Goal: Information Seeking & Learning: Learn about a topic

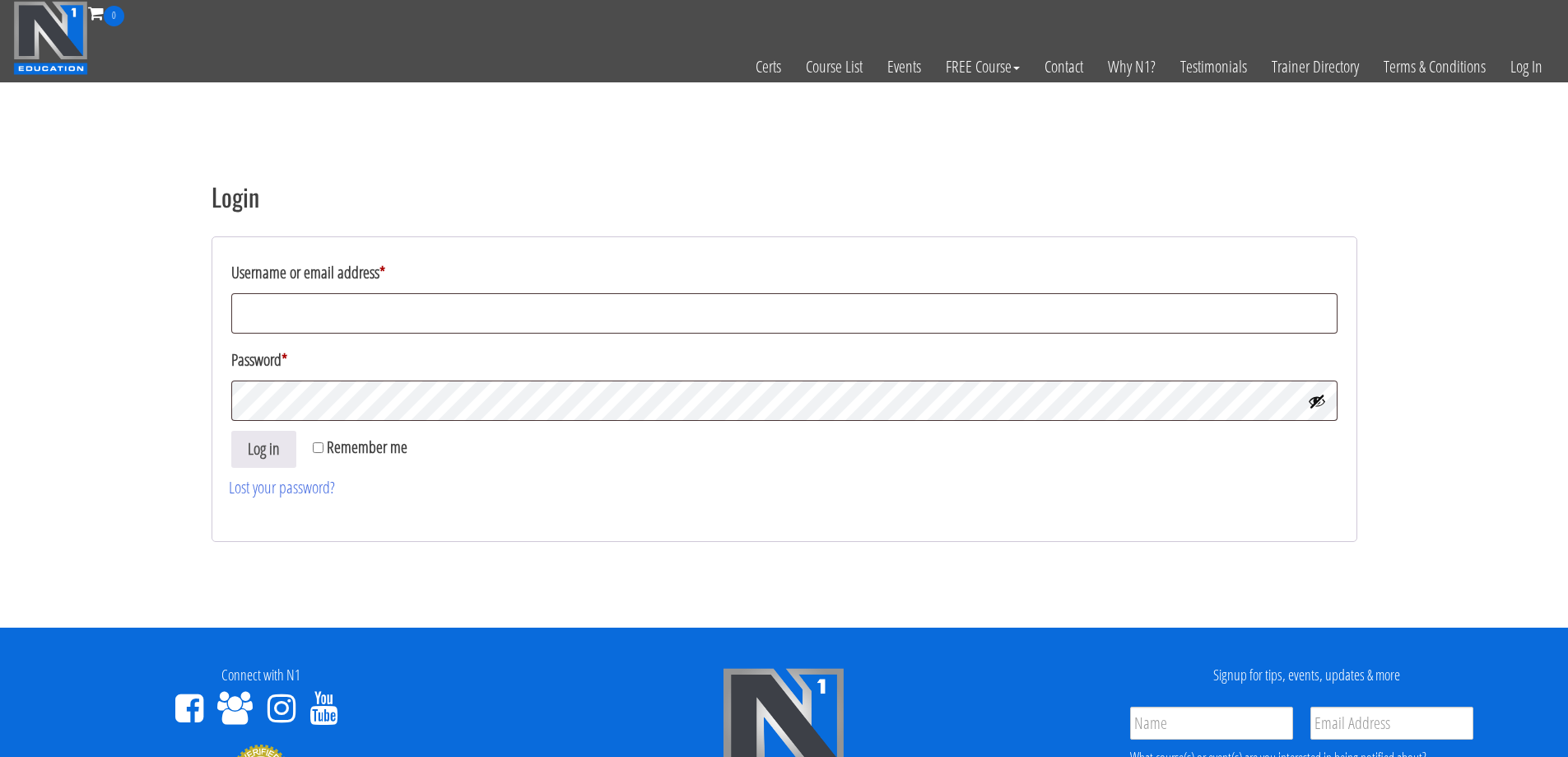
click at [338, 294] on input "Username or email address *" at bounding box center [784, 313] width 1106 height 40
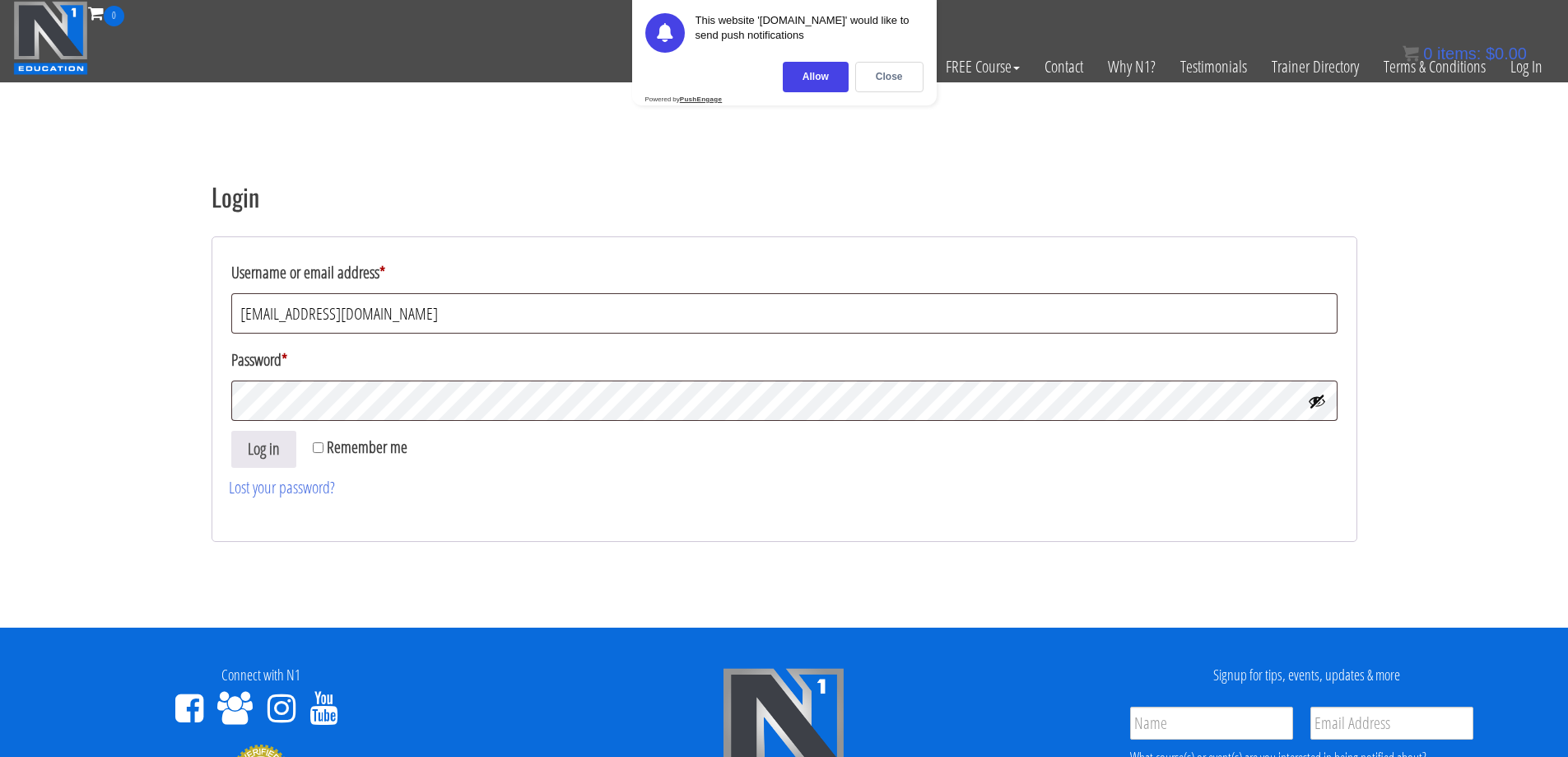
type input "sarahasmith513@gmail.com"
click at [287, 454] on button "Log in" at bounding box center [264, 449] width 65 height 37
click at [823, 79] on div "Allow" at bounding box center [815, 77] width 66 height 30
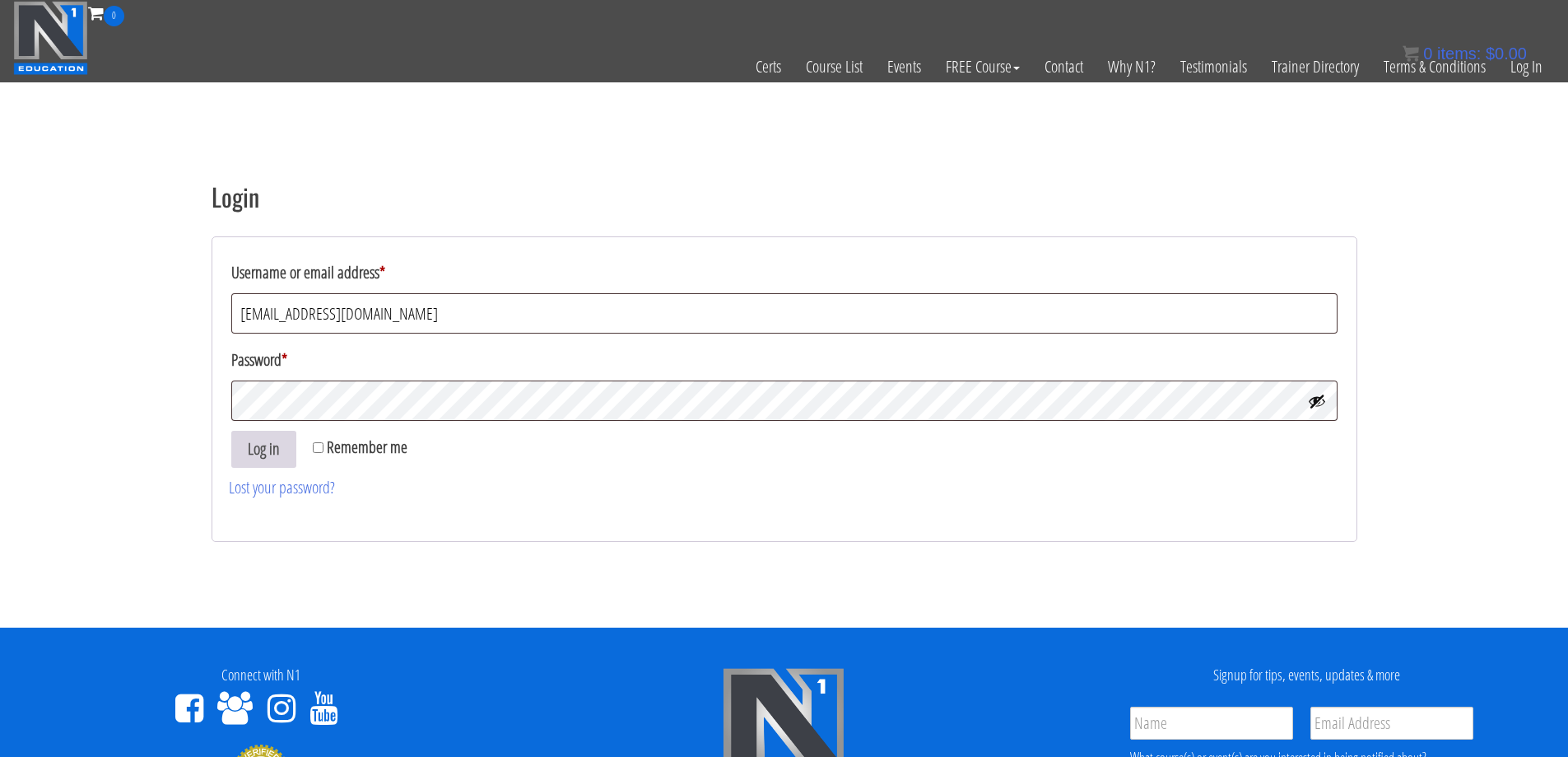
click at [257, 456] on button "Log in" at bounding box center [264, 449] width 65 height 37
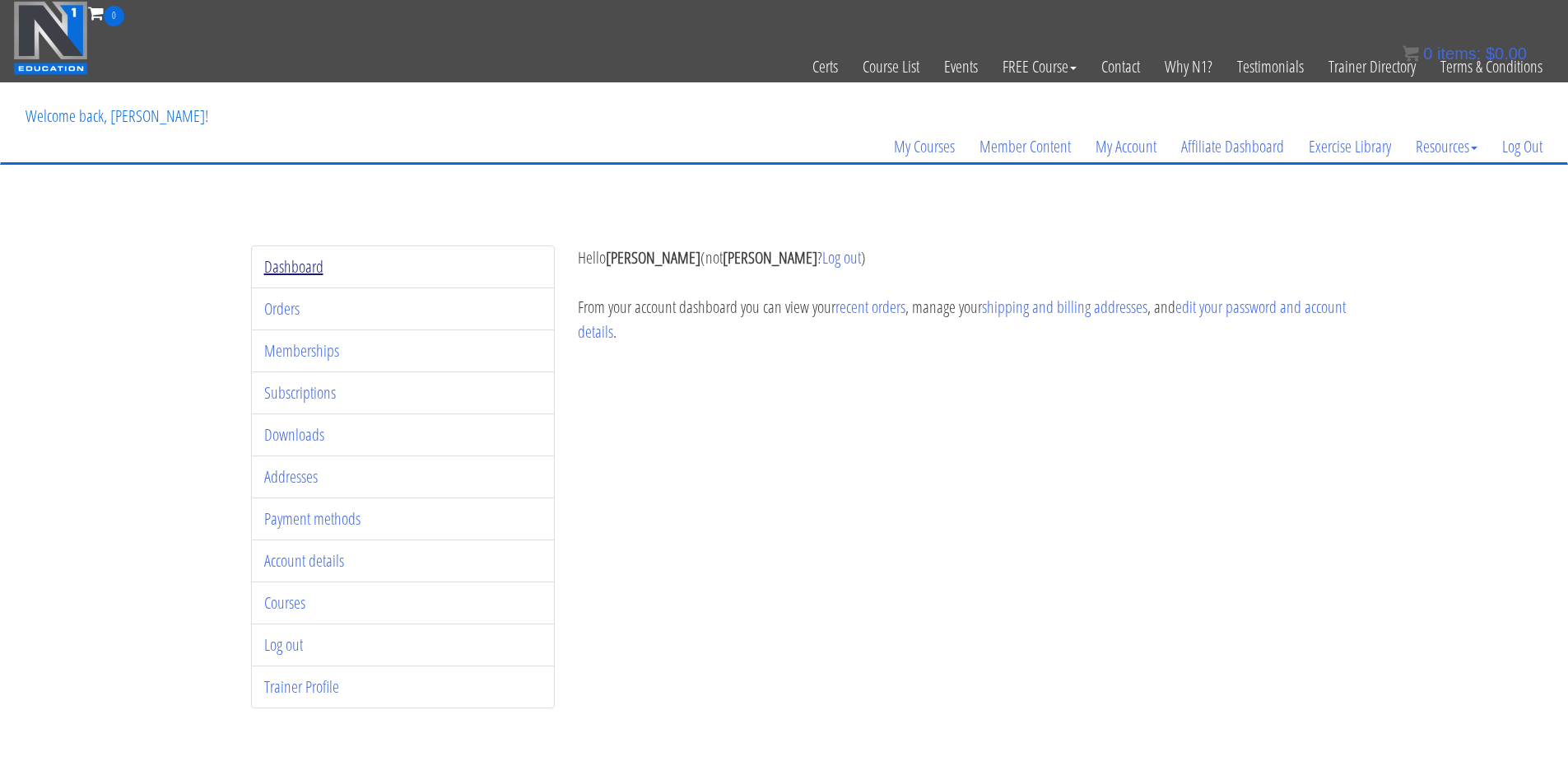
click at [283, 267] on link "Dashboard" at bounding box center [294, 266] width 59 height 23
click at [935, 148] on link "My Courses" at bounding box center [924, 146] width 85 height 79
click at [931, 133] on link "My Courses" at bounding box center [924, 146] width 85 height 79
click at [929, 156] on link "My Courses" at bounding box center [924, 146] width 85 height 79
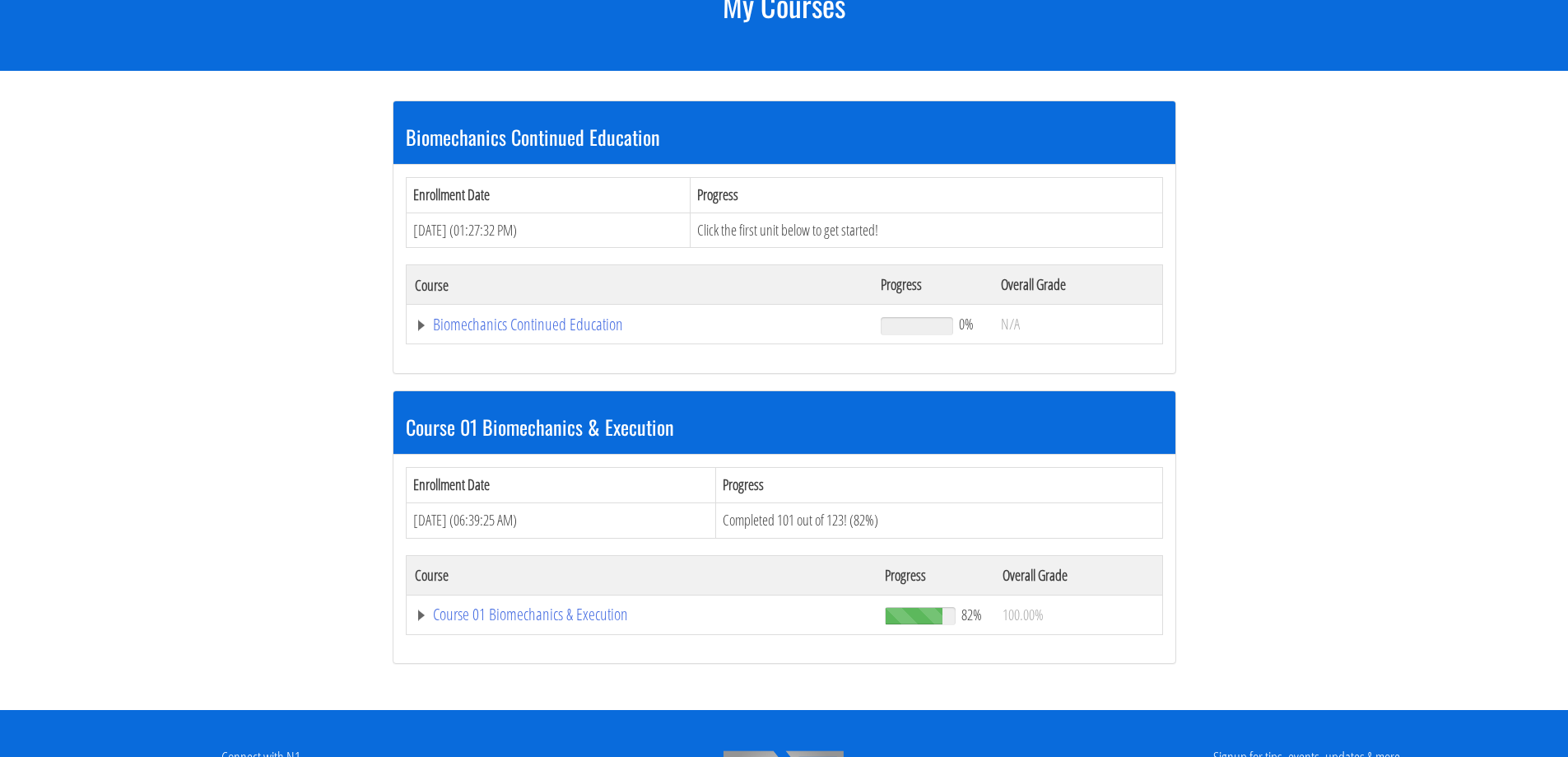
scroll to position [330, 0]
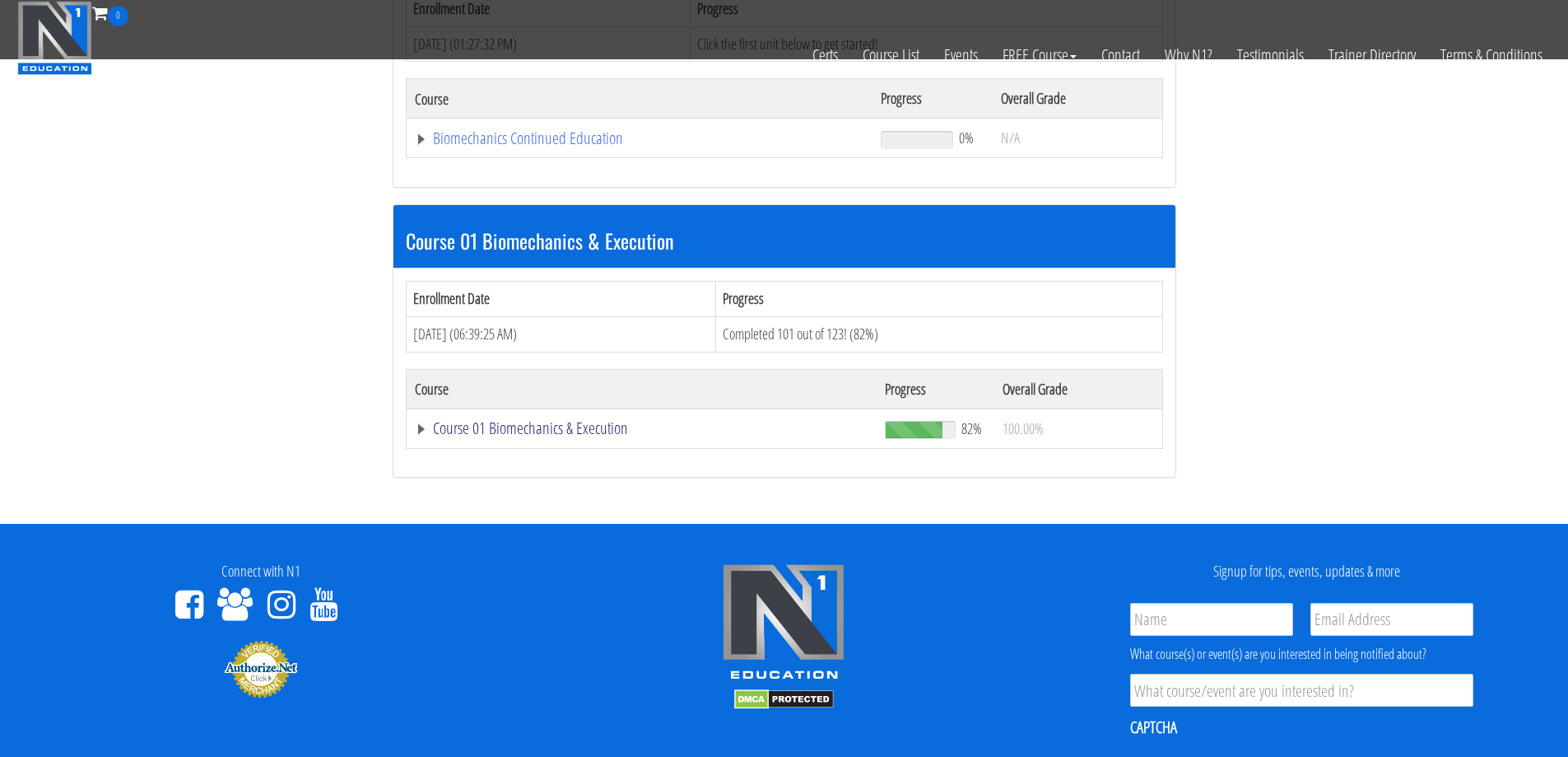
click at [568, 424] on link "Course 01 Biomechanics & Execution" at bounding box center [641, 428] width 454 height 17
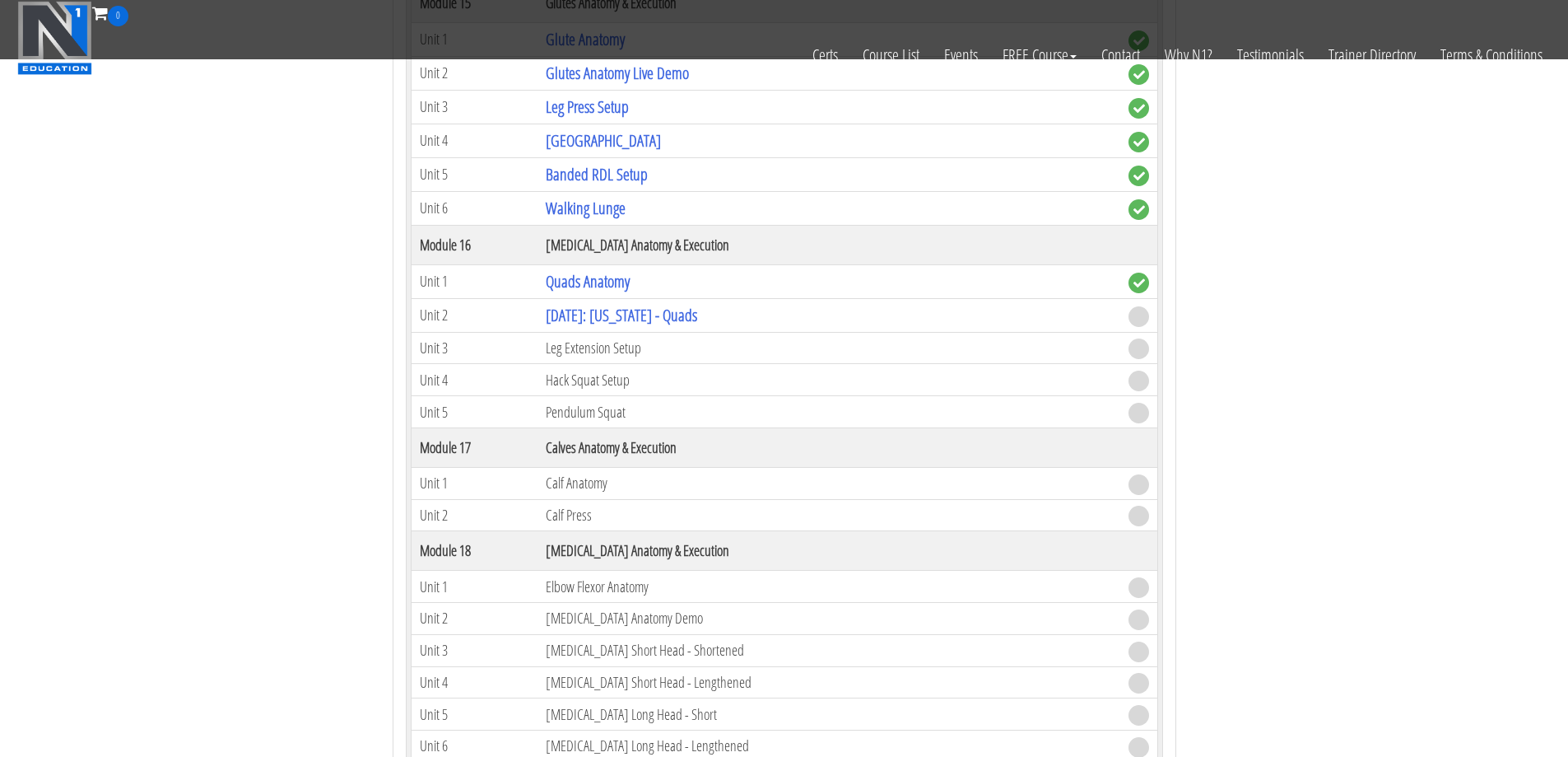
scroll to position [4529, 0]
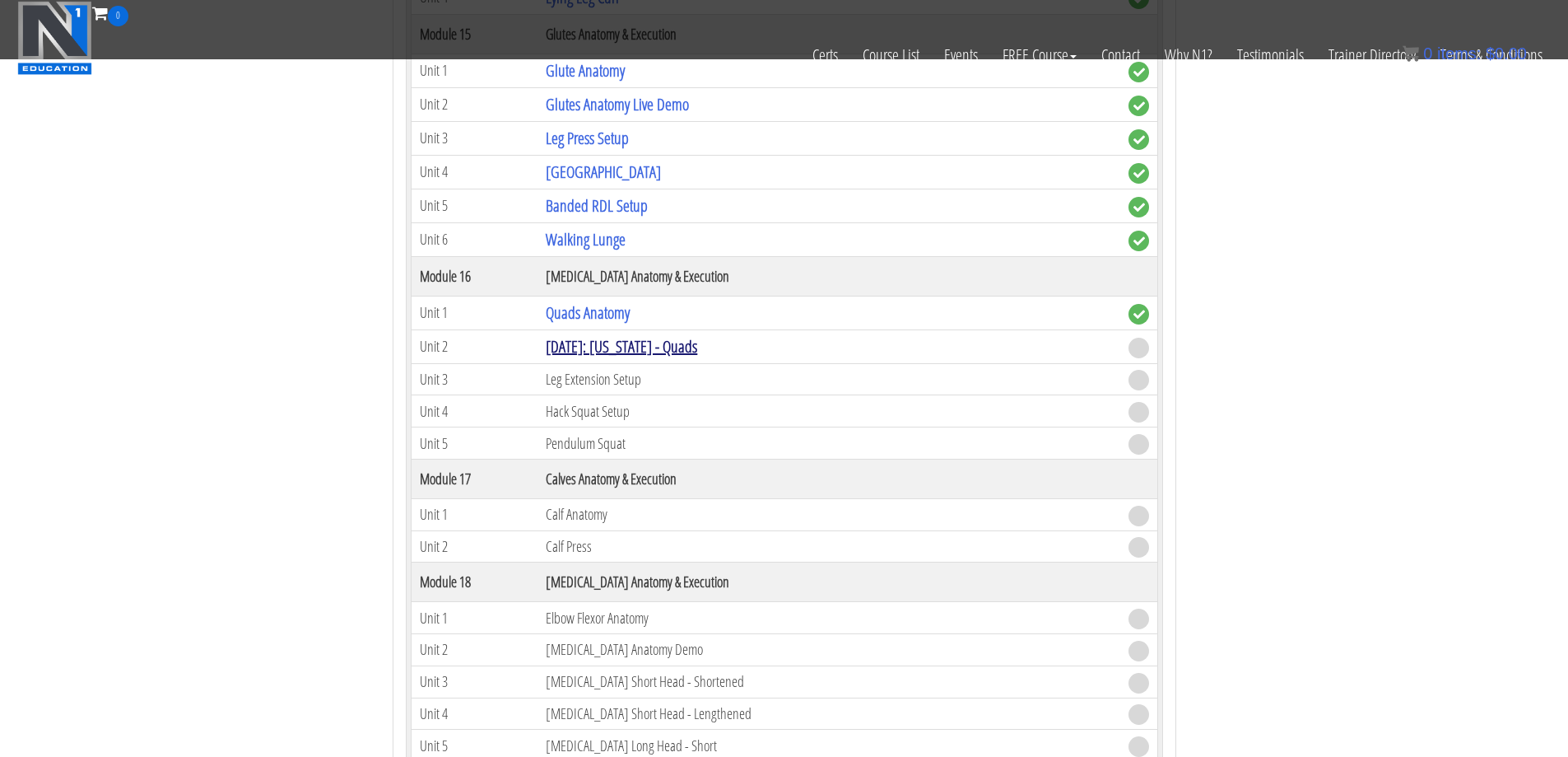
click at [591, 348] on link "December 2018: Colorado - Quads" at bounding box center [621, 346] width 151 height 23
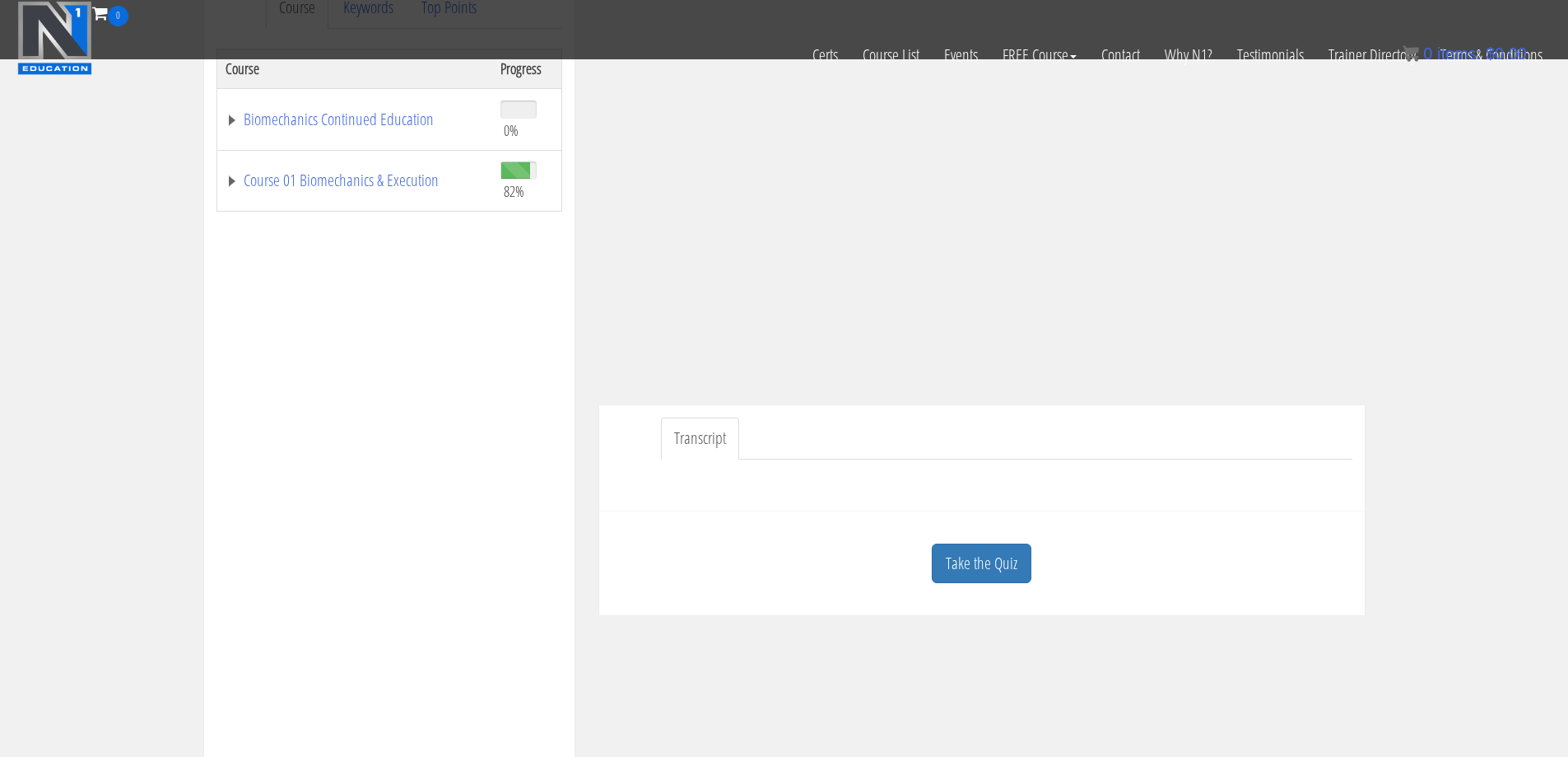
scroll to position [330, 0]
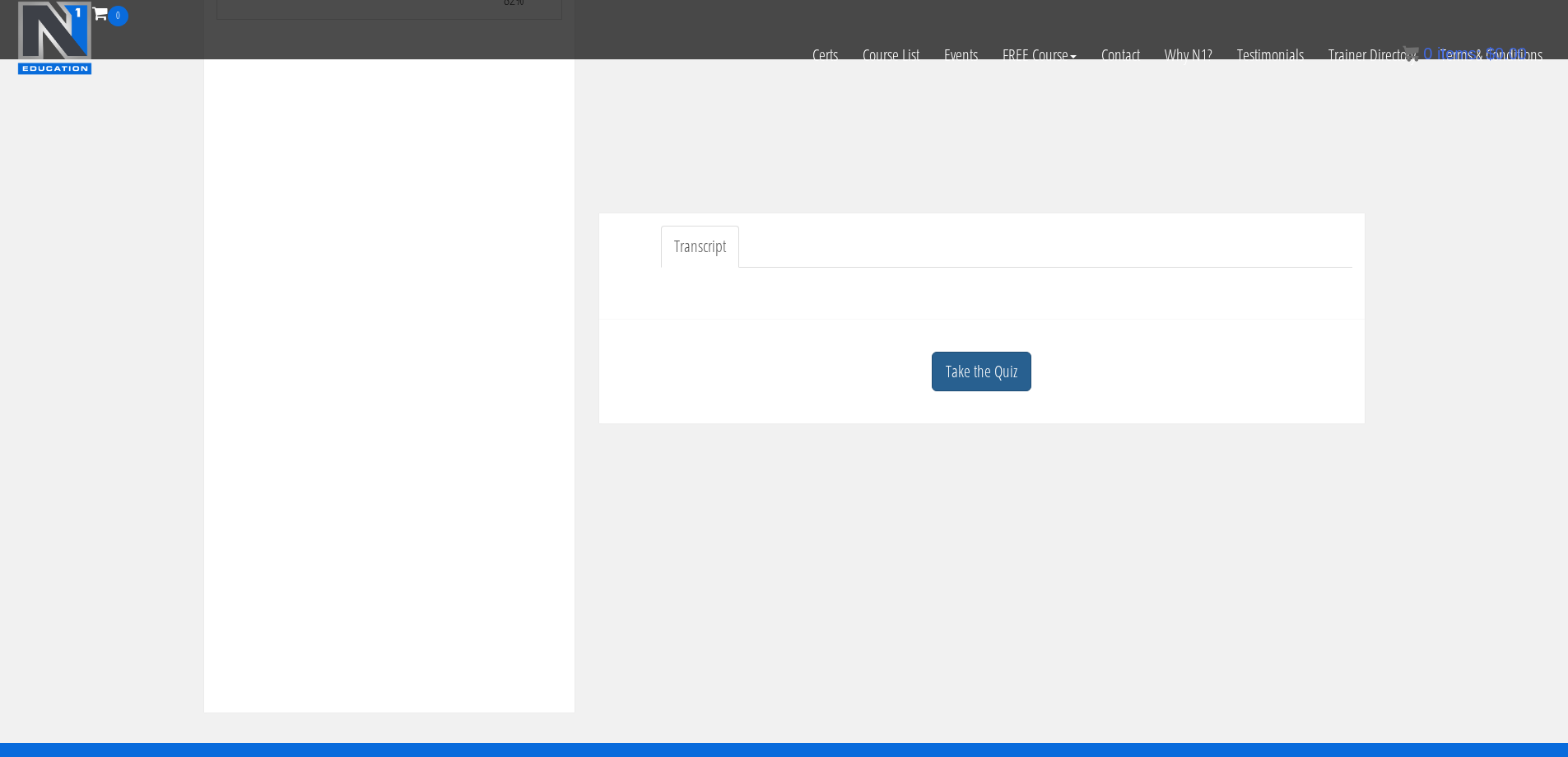
click at [999, 370] on link "Take the Quiz" at bounding box center [981, 371] width 100 height 40
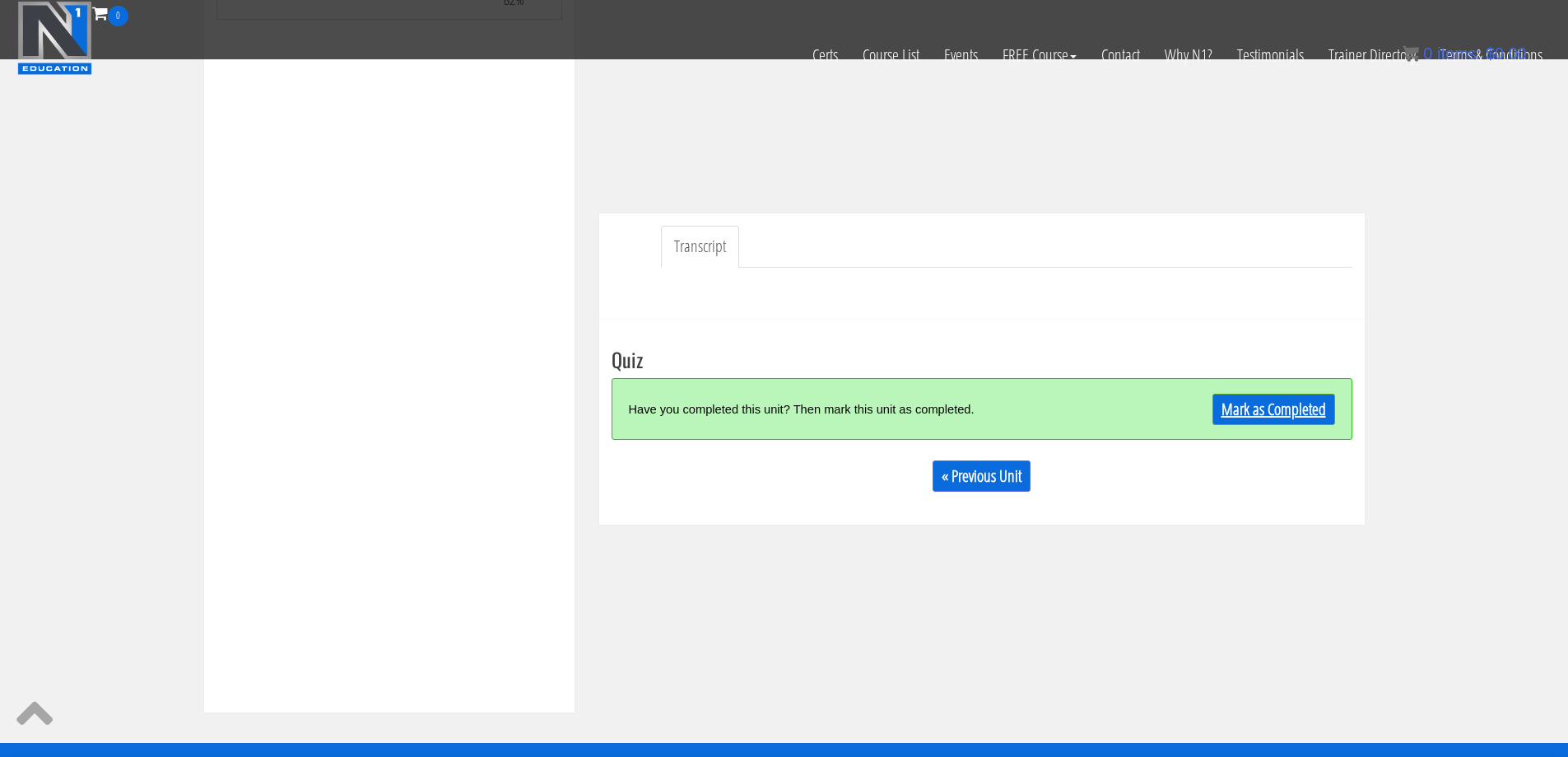
click at [1259, 407] on link "Mark as Completed" at bounding box center [1274, 409] width 123 height 31
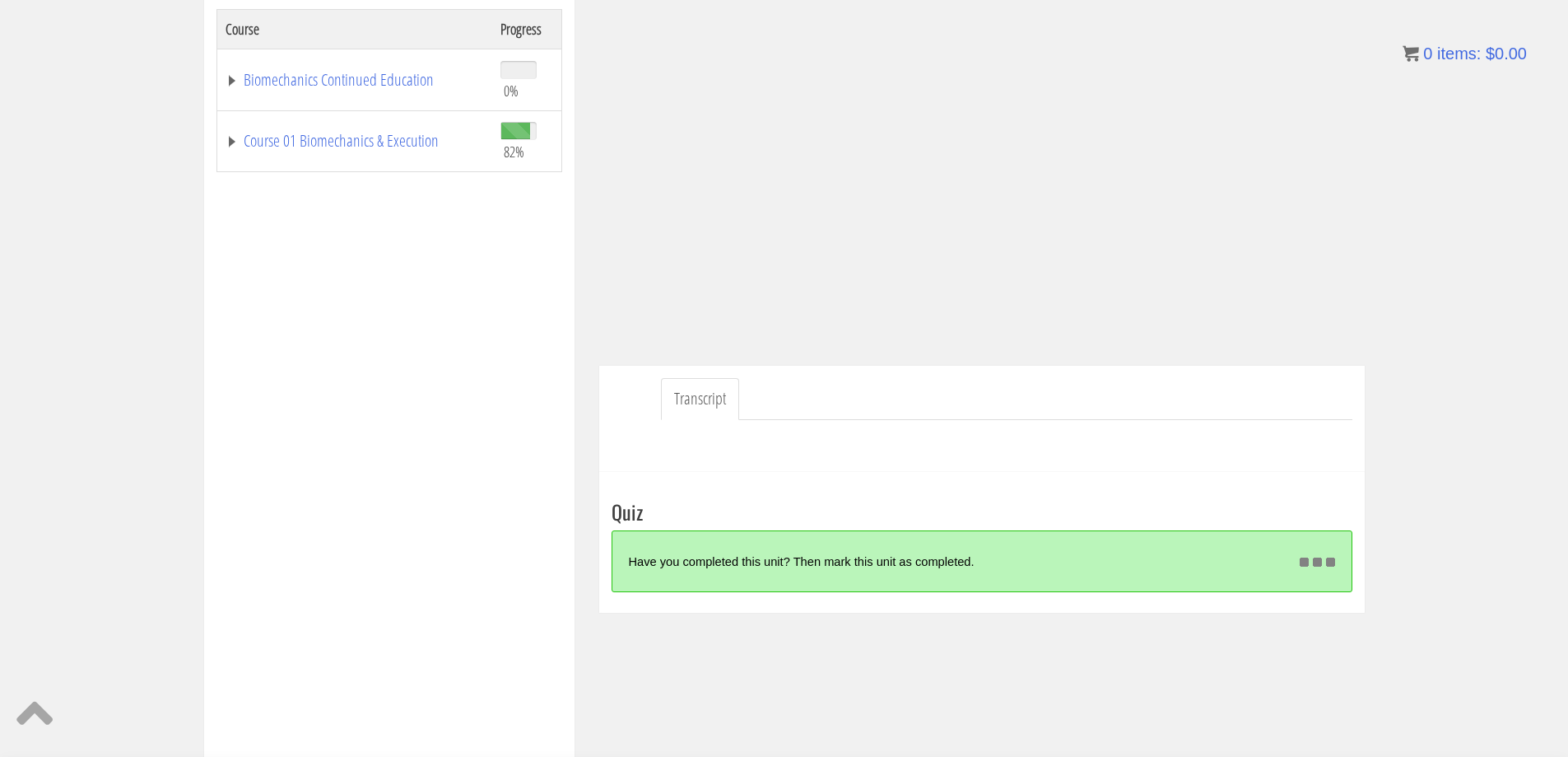
scroll to position [282, 0]
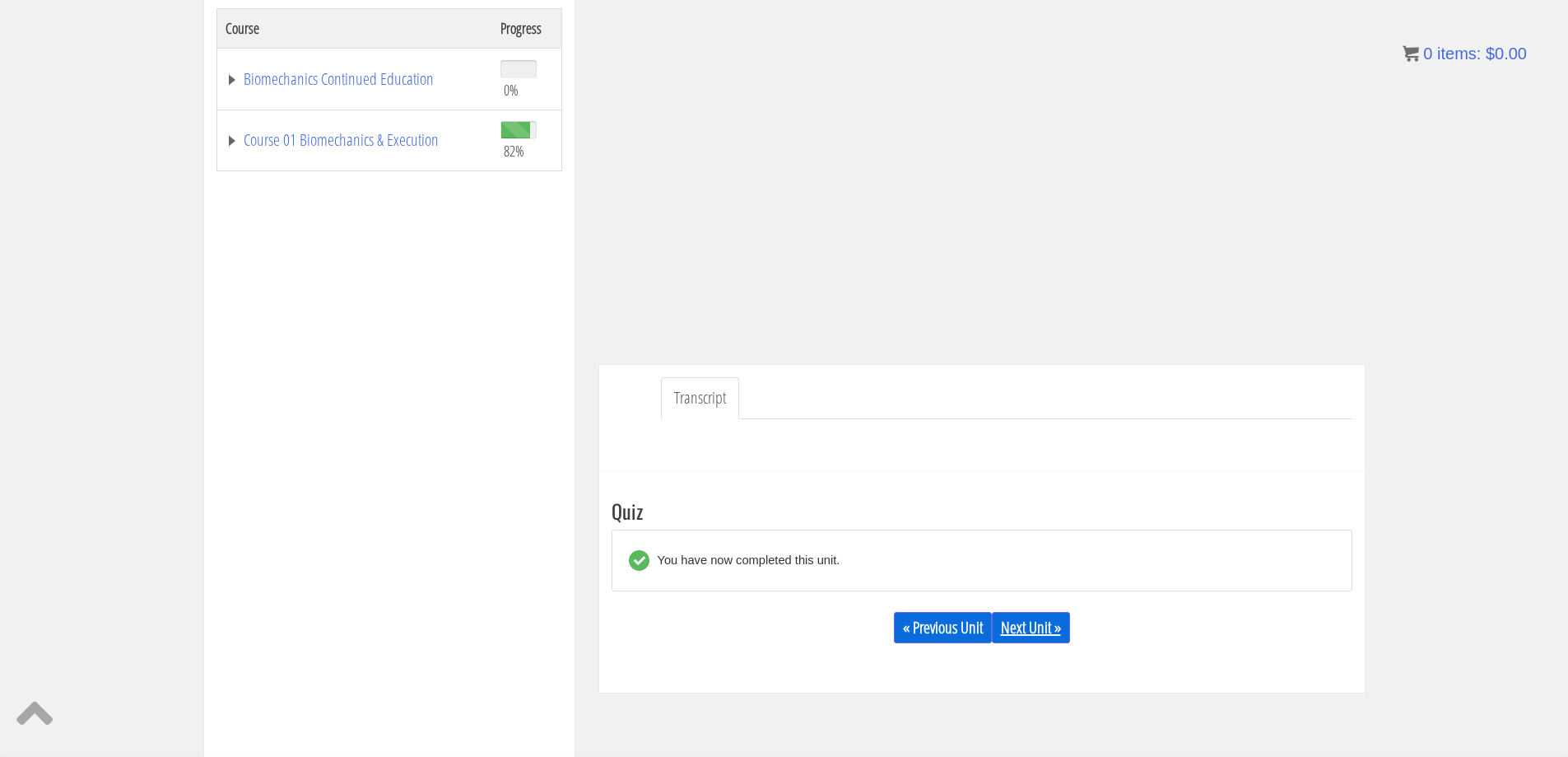
click at [1044, 632] on link "Next Unit »" at bounding box center [1031, 627] width 79 height 31
click at [1031, 626] on link "Next Unit »" at bounding box center [1031, 627] width 79 height 31
click at [1023, 624] on link "Next Unit »" at bounding box center [1031, 627] width 79 height 31
click at [1009, 632] on link "Next Unit »" at bounding box center [1031, 627] width 79 height 31
click at [1037, 614] on link "Next Unit »" at bounding box center [1031, 627] width 79 height 31
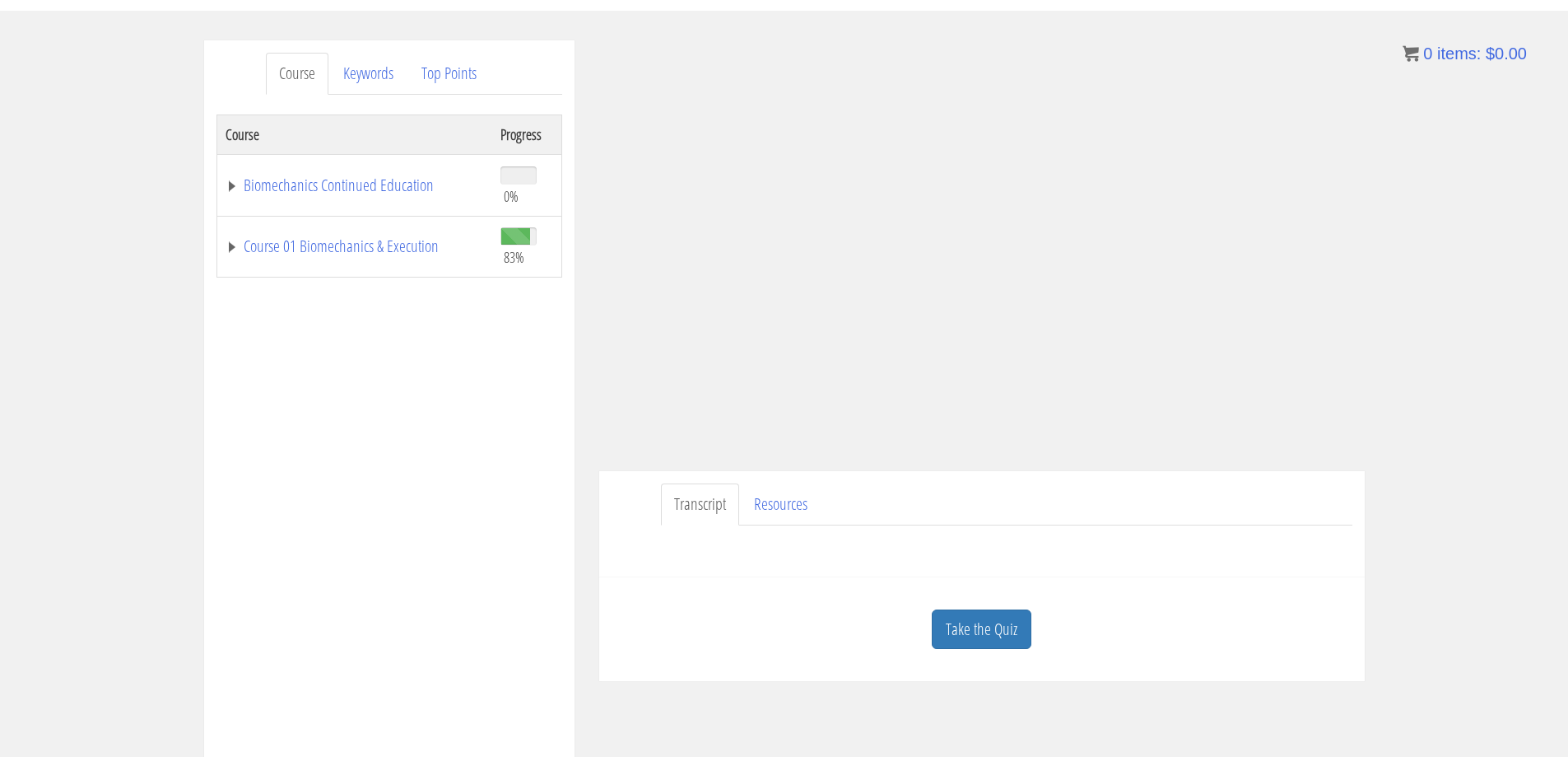
scroll to position [84, 0]
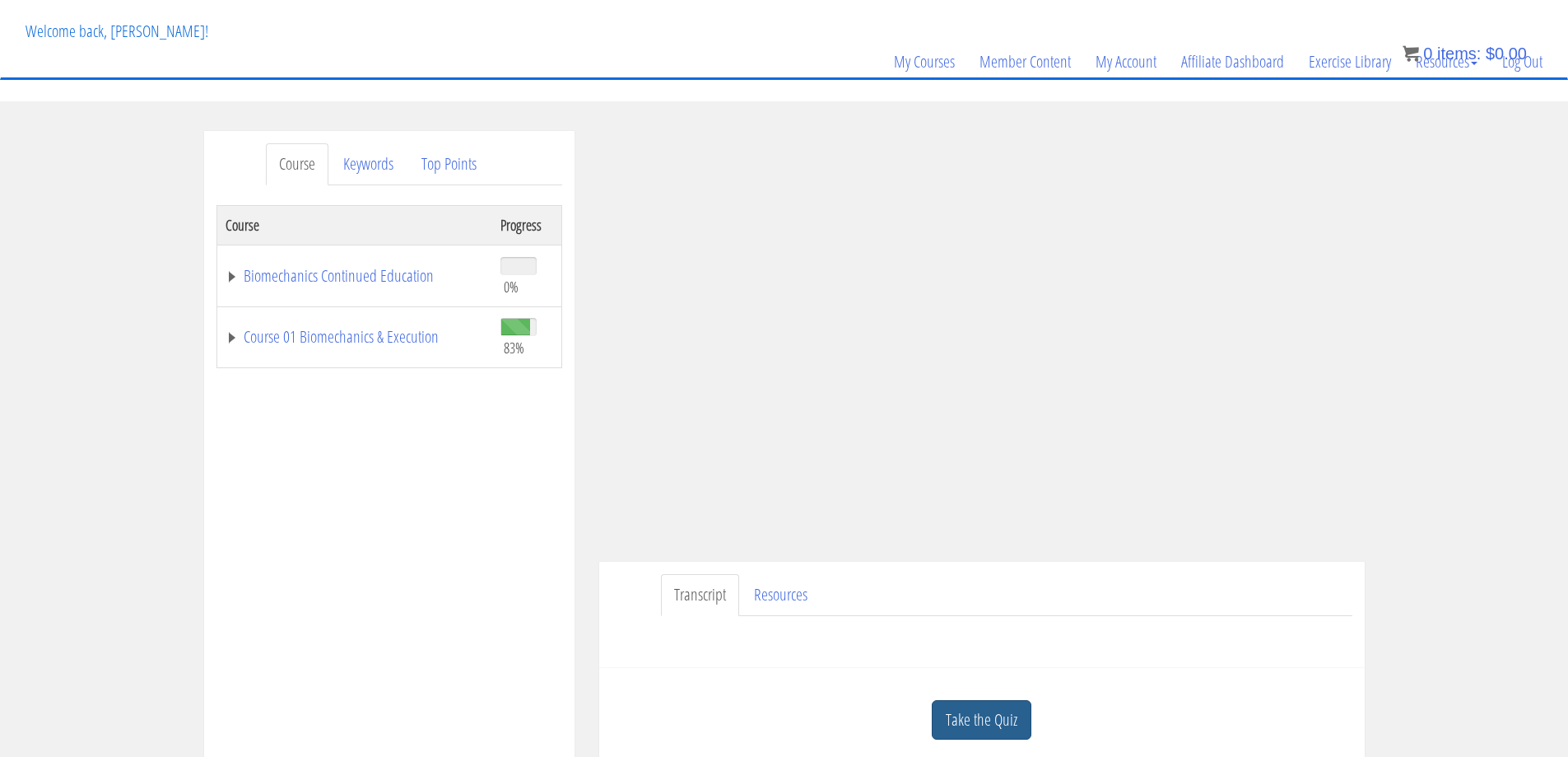
click at [990, 719] on link "Take the Quiz" at bounding box center [981, 720] width 100 height 40
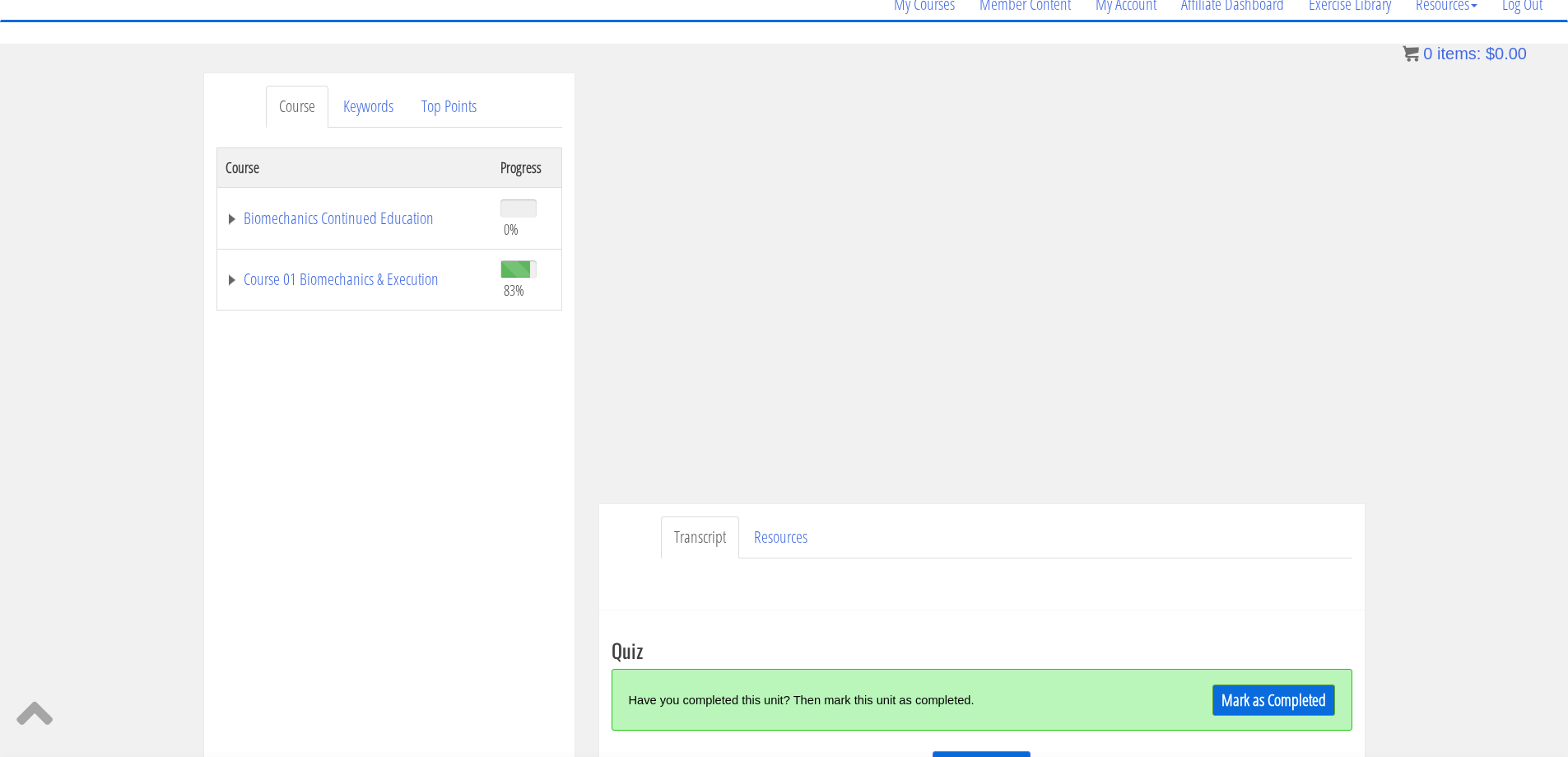
scroll to position [249, 0]
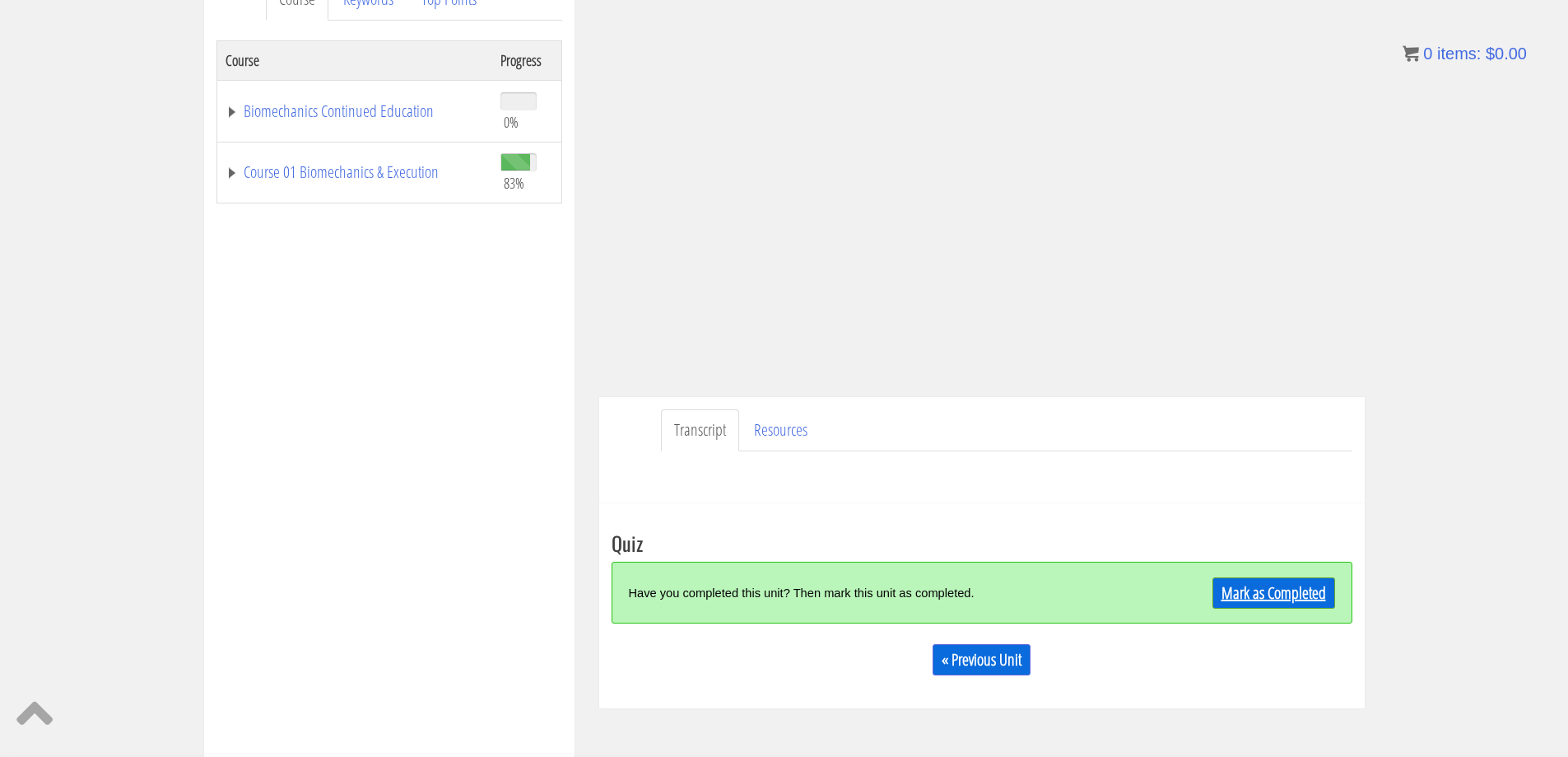
click at [1286, 600] on link "Mark as Completed" at bounding box center [1274, 592] width 123 height 31
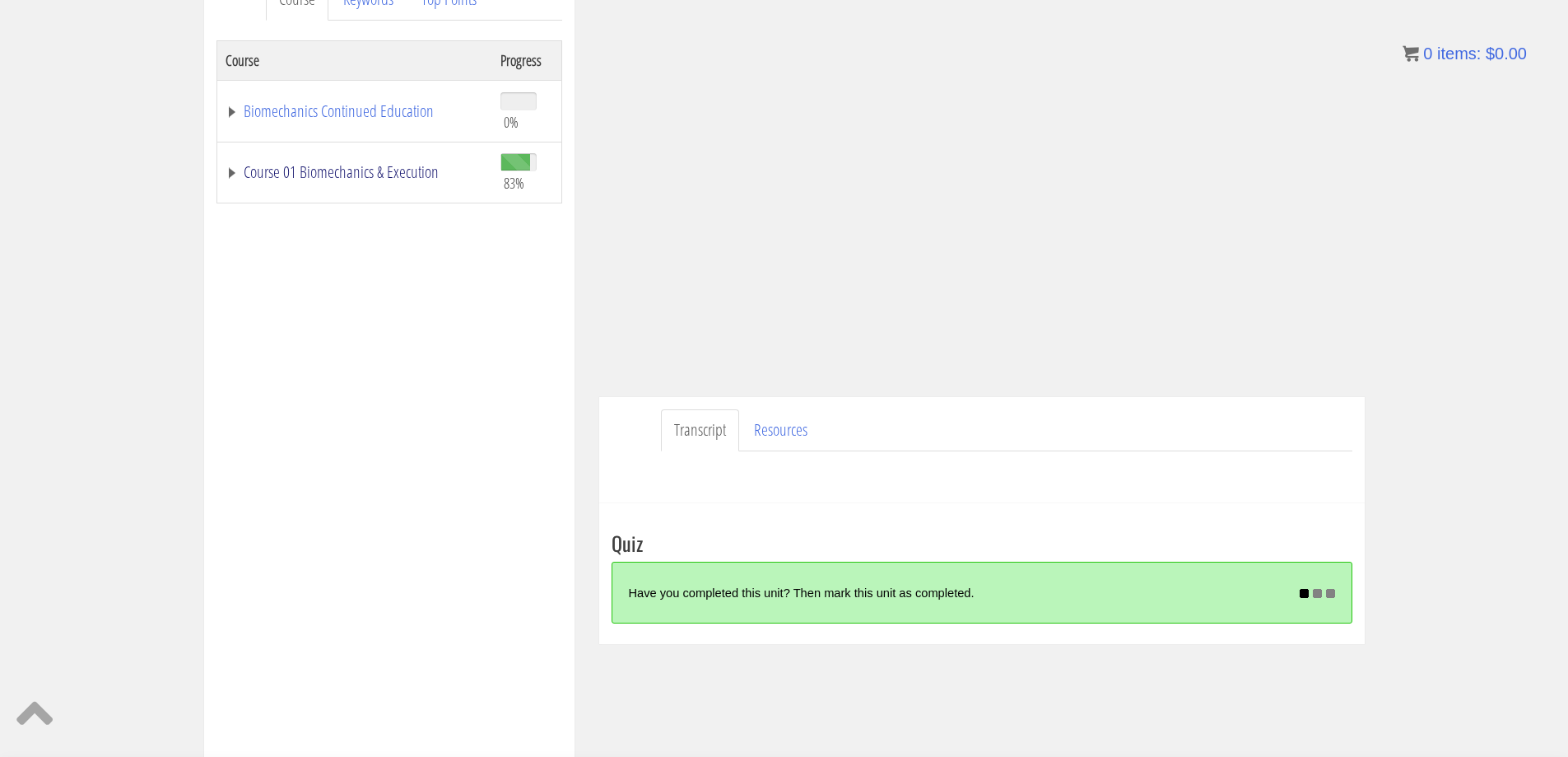
click at [406, 173] on link "Course 01 Biomechanics & Execution" at bounding box center [355, 172] width 258 height 17
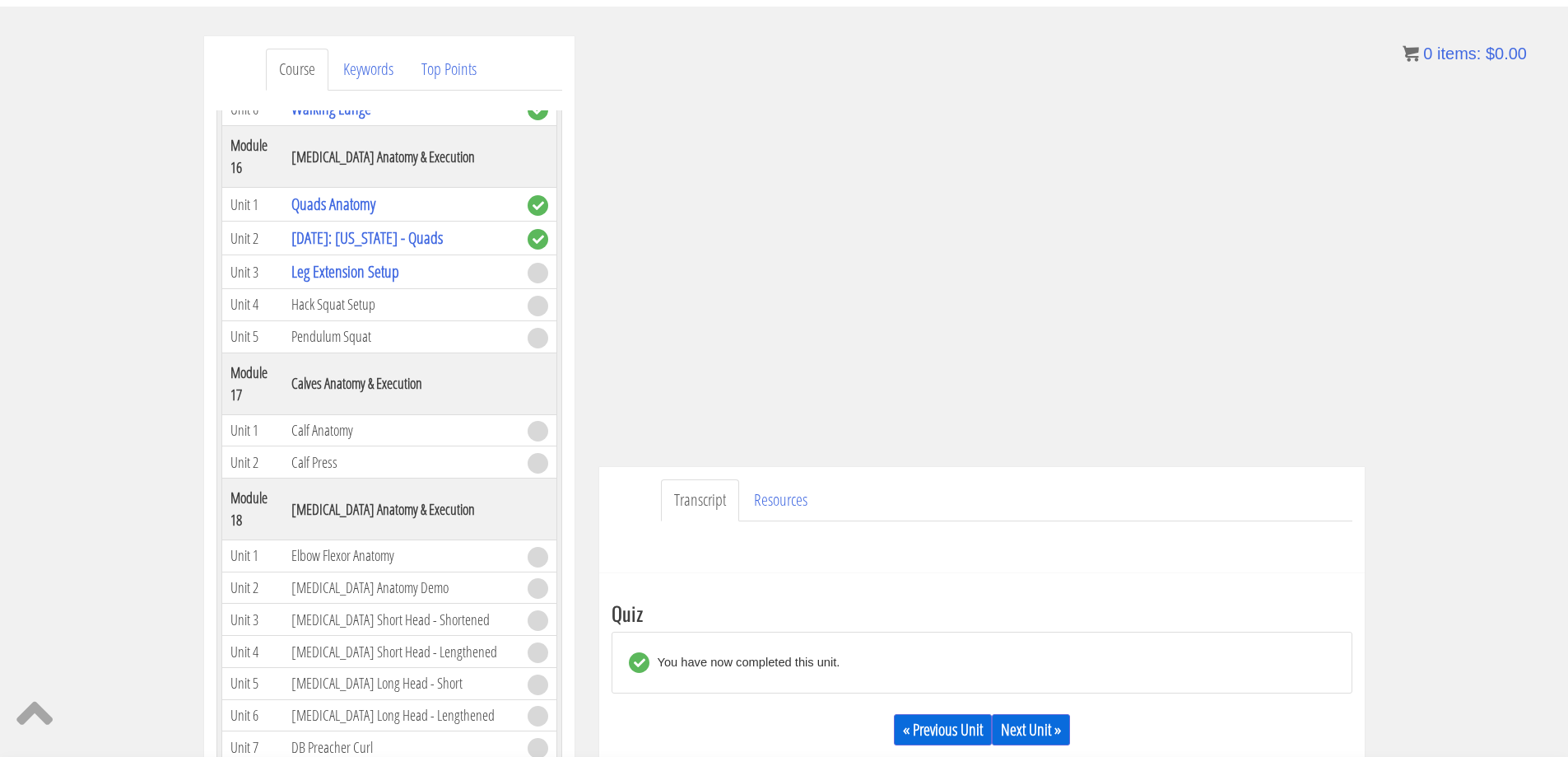
scroll to position [5023, 0]
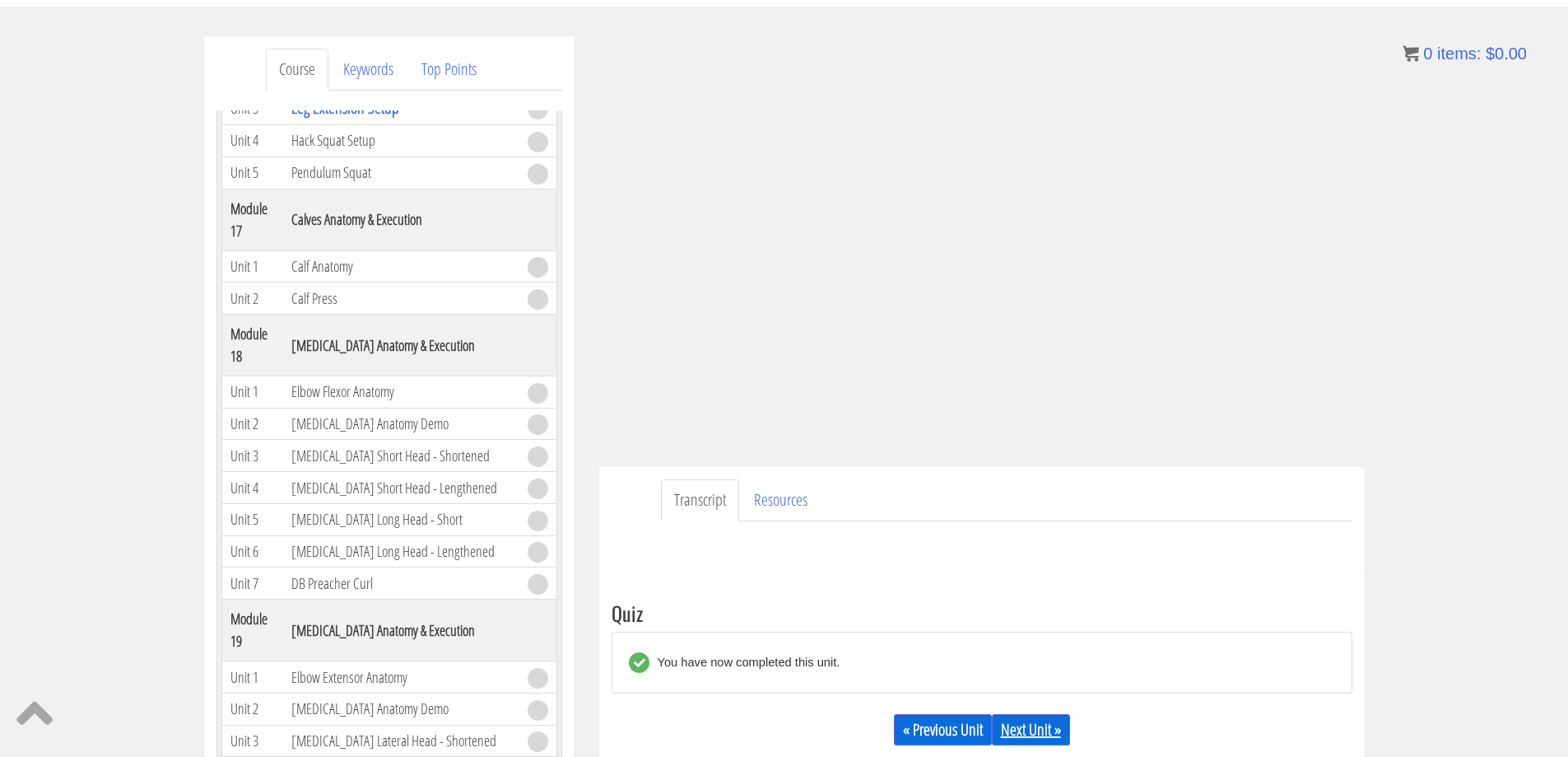
click at [1028, 743] on link "Next Unit »" at bounding box center [1031, 729] width 79 height 31
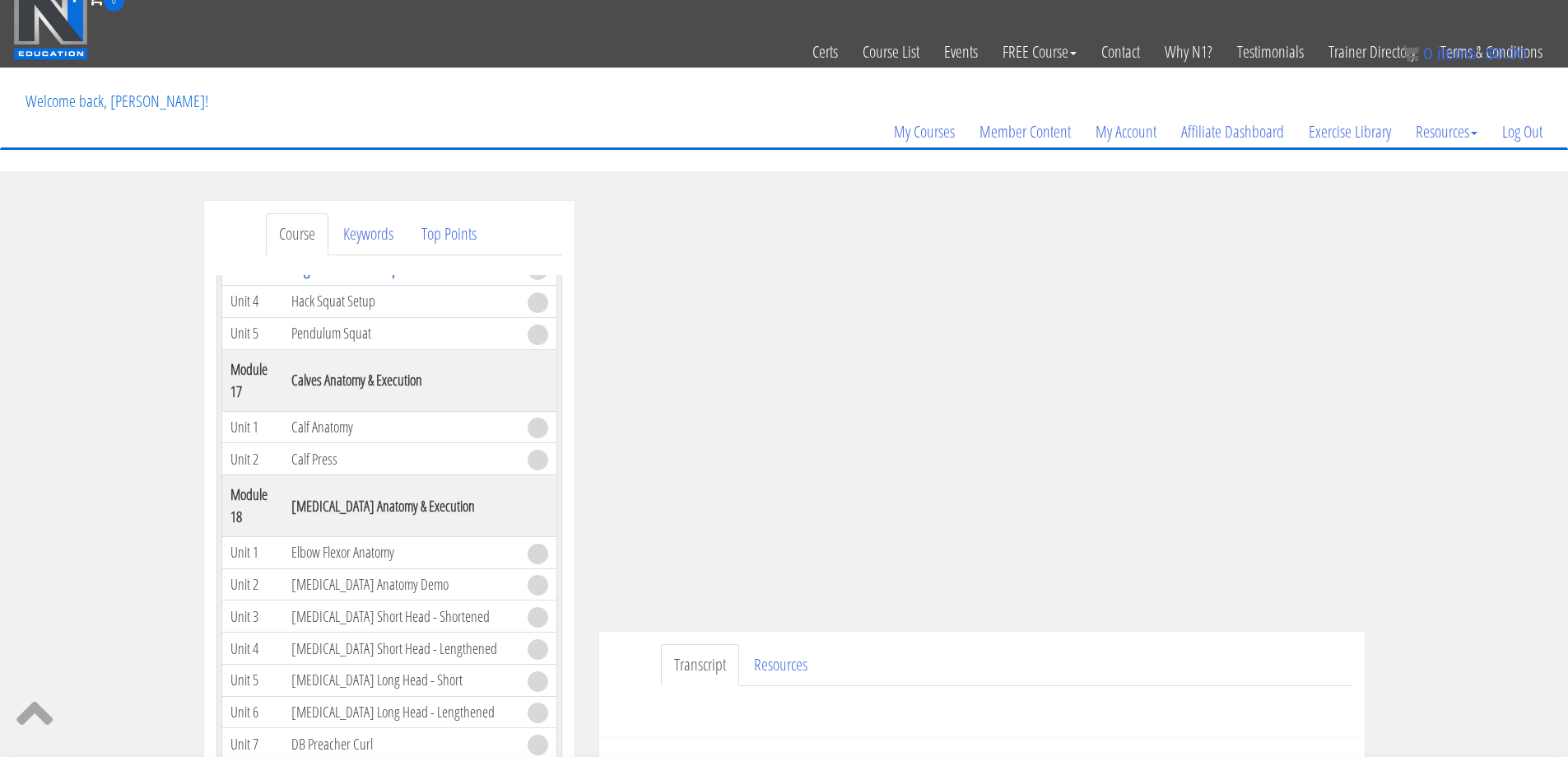
scroll to position [5015, 0]
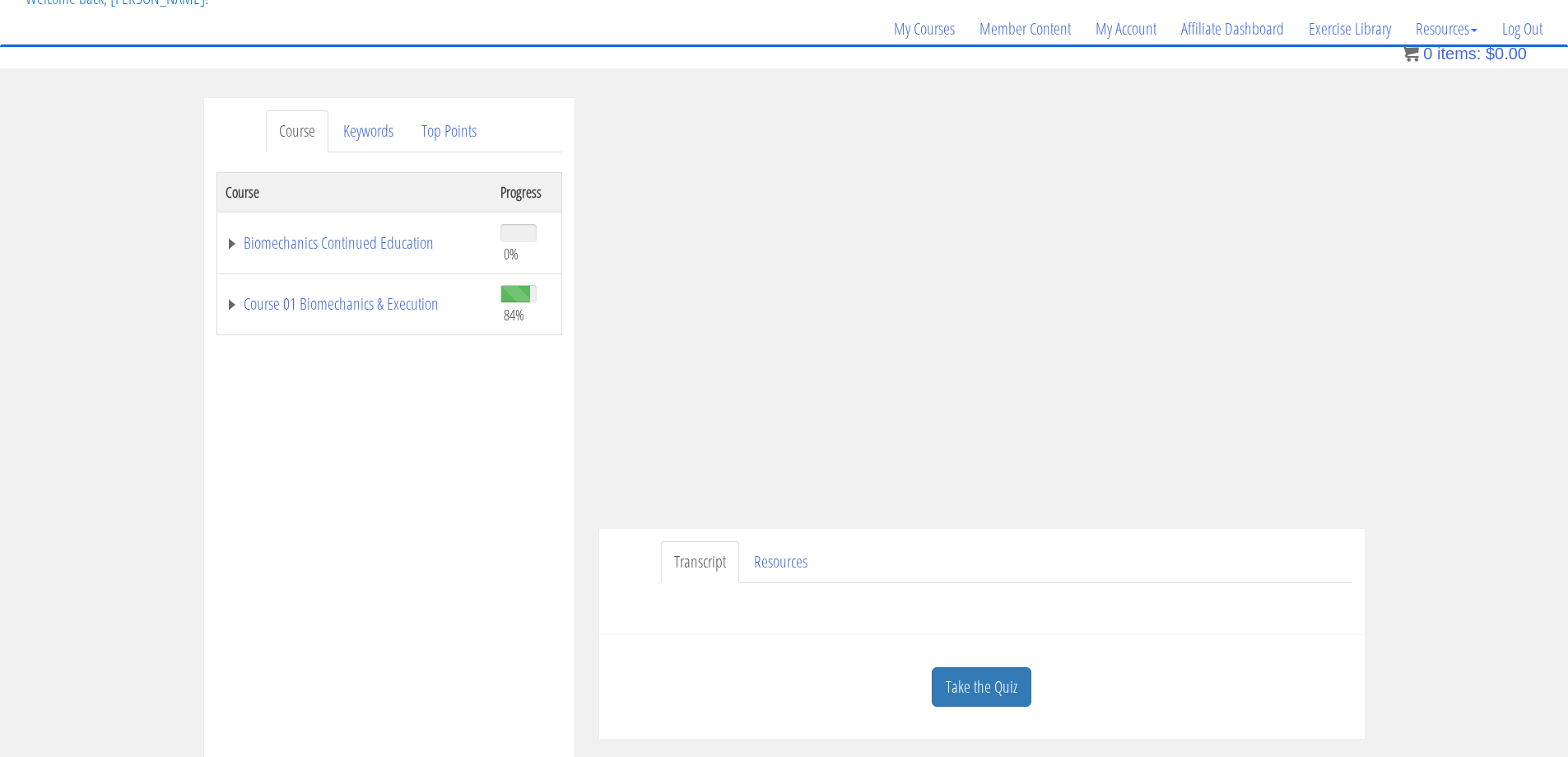
scroll to position [247, 0]
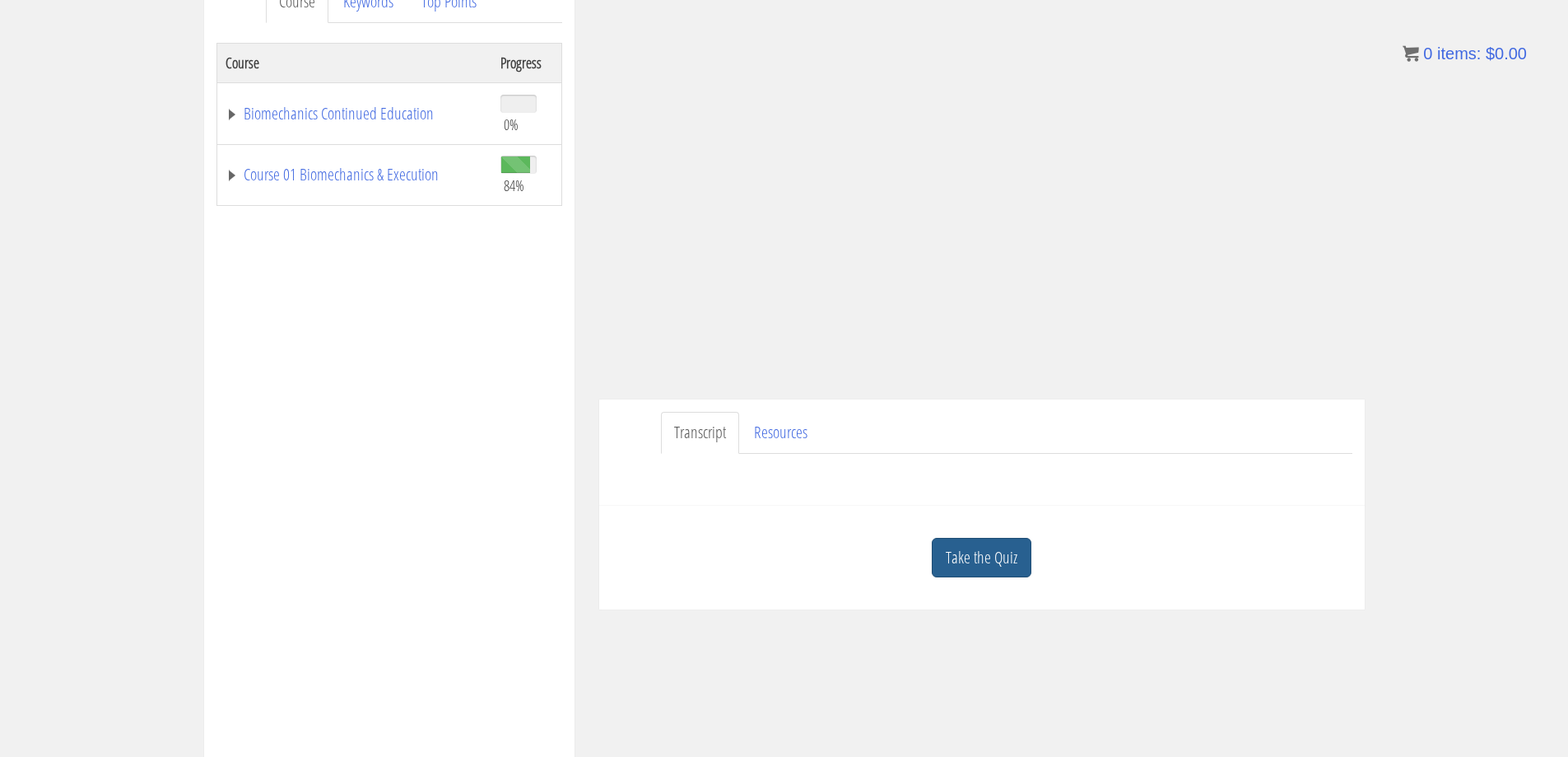
click at [974, 573] on link "Take the Quiz" at bounding box center [981, 558] width 100 height 40
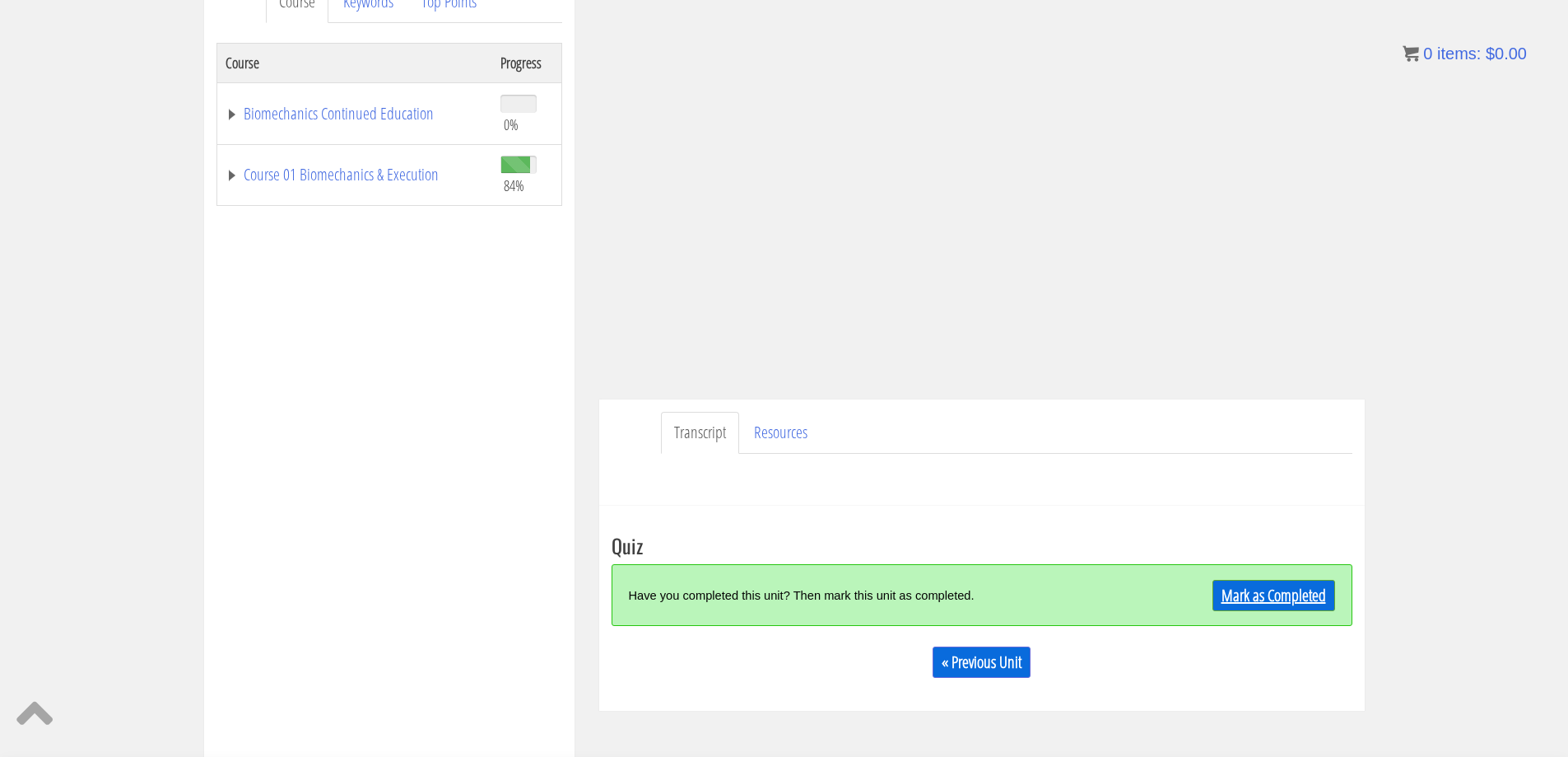
click at [1277, 595] on link "Mark as Completed" at bounding box center [1274, 595] width 123 height 31
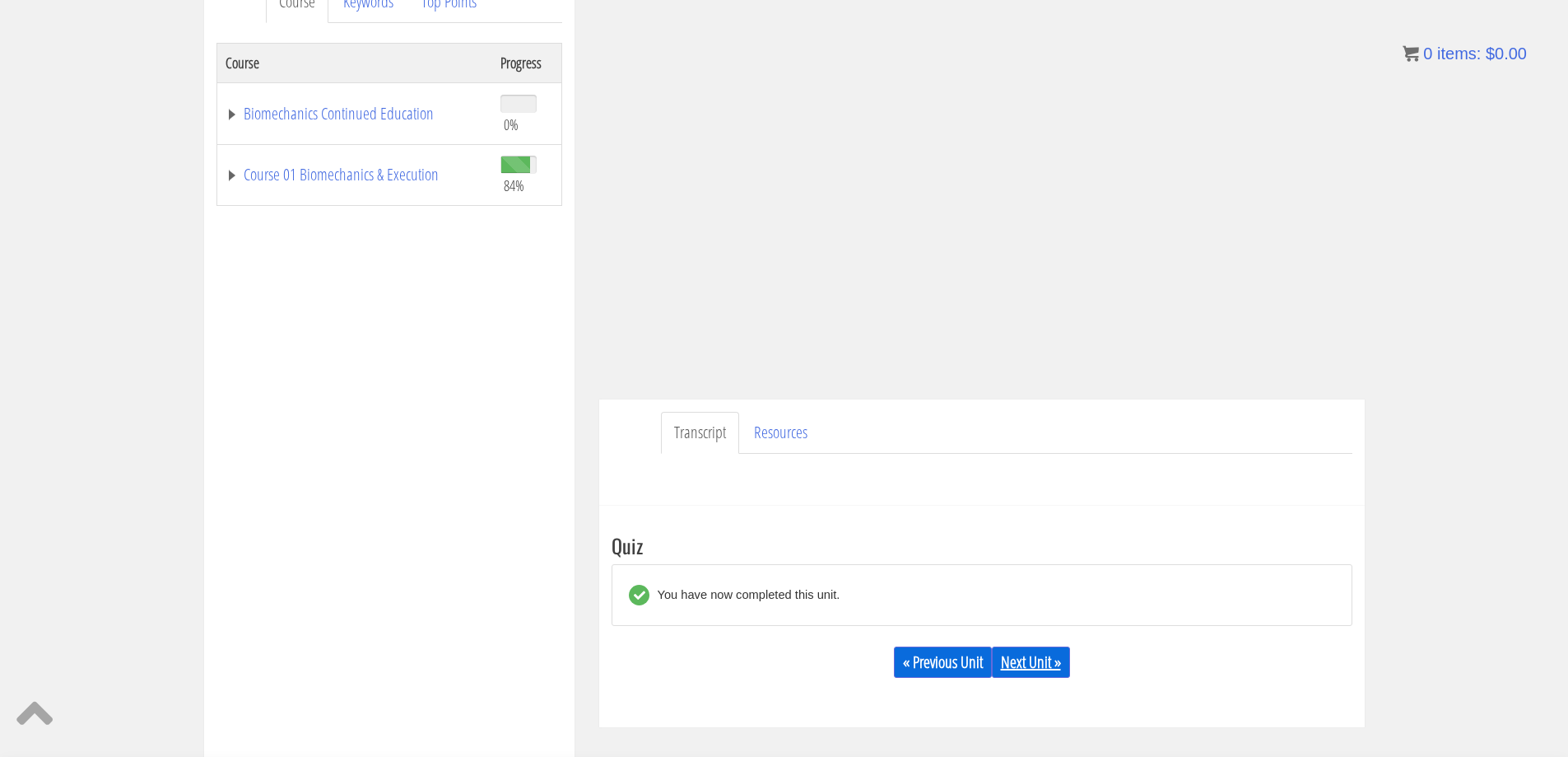
click at [1031, 658] on link "Next Unit »" at bounding box center [1031, 662] width 79 height 31
click at [1033, 662] on link "Next Unit »" at bounding box center [1031, 662] width 79 height 31
click at [1022, 660] on link "Next Unit »" at bounding box center [1031, 662] width 79 height 31
click at [411, 183] on link "Course 01 Biomechanics & Execution" at bounding box center [355, 175] width 258 height 17
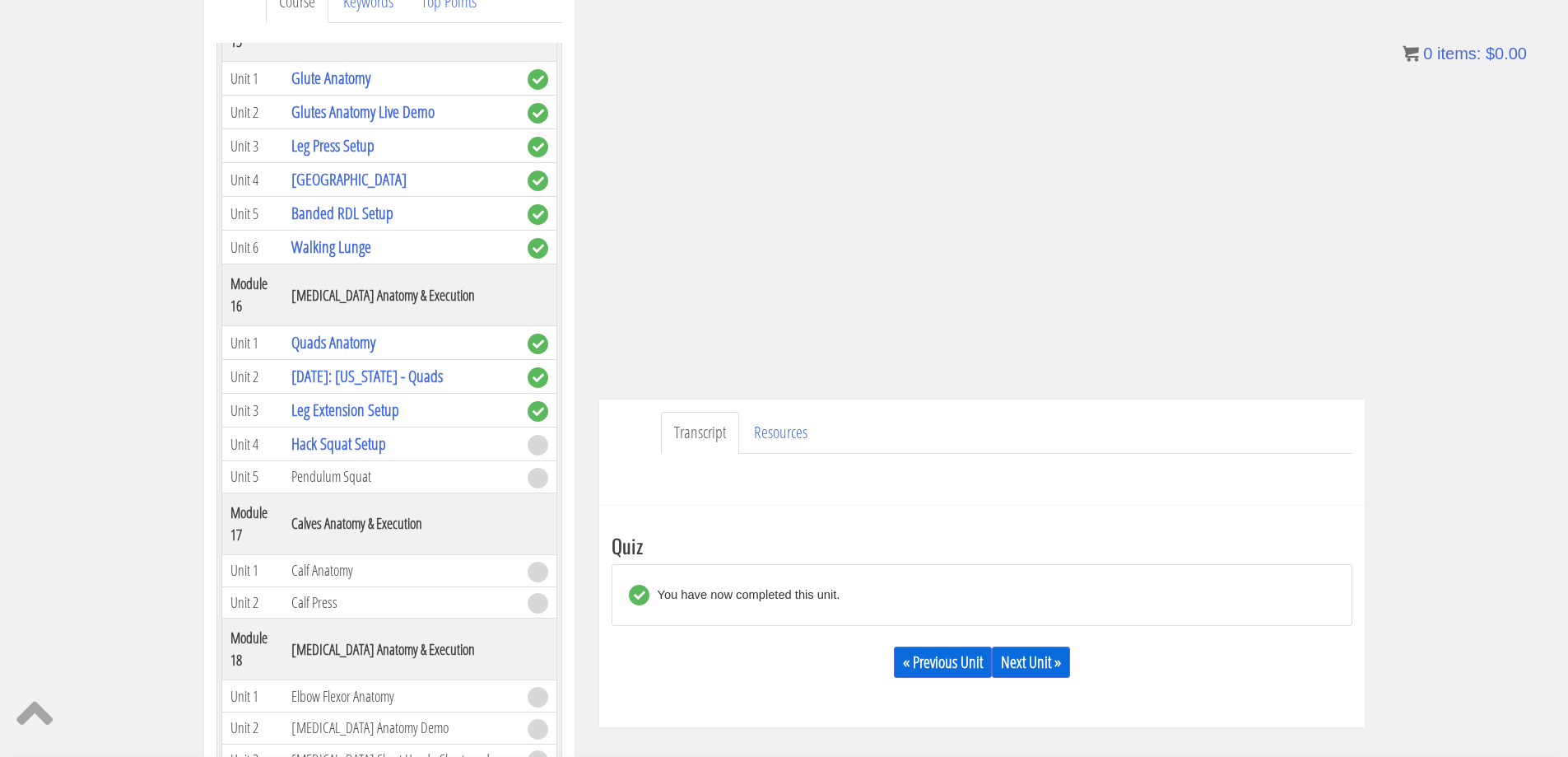
scroll to position [4776, 0]
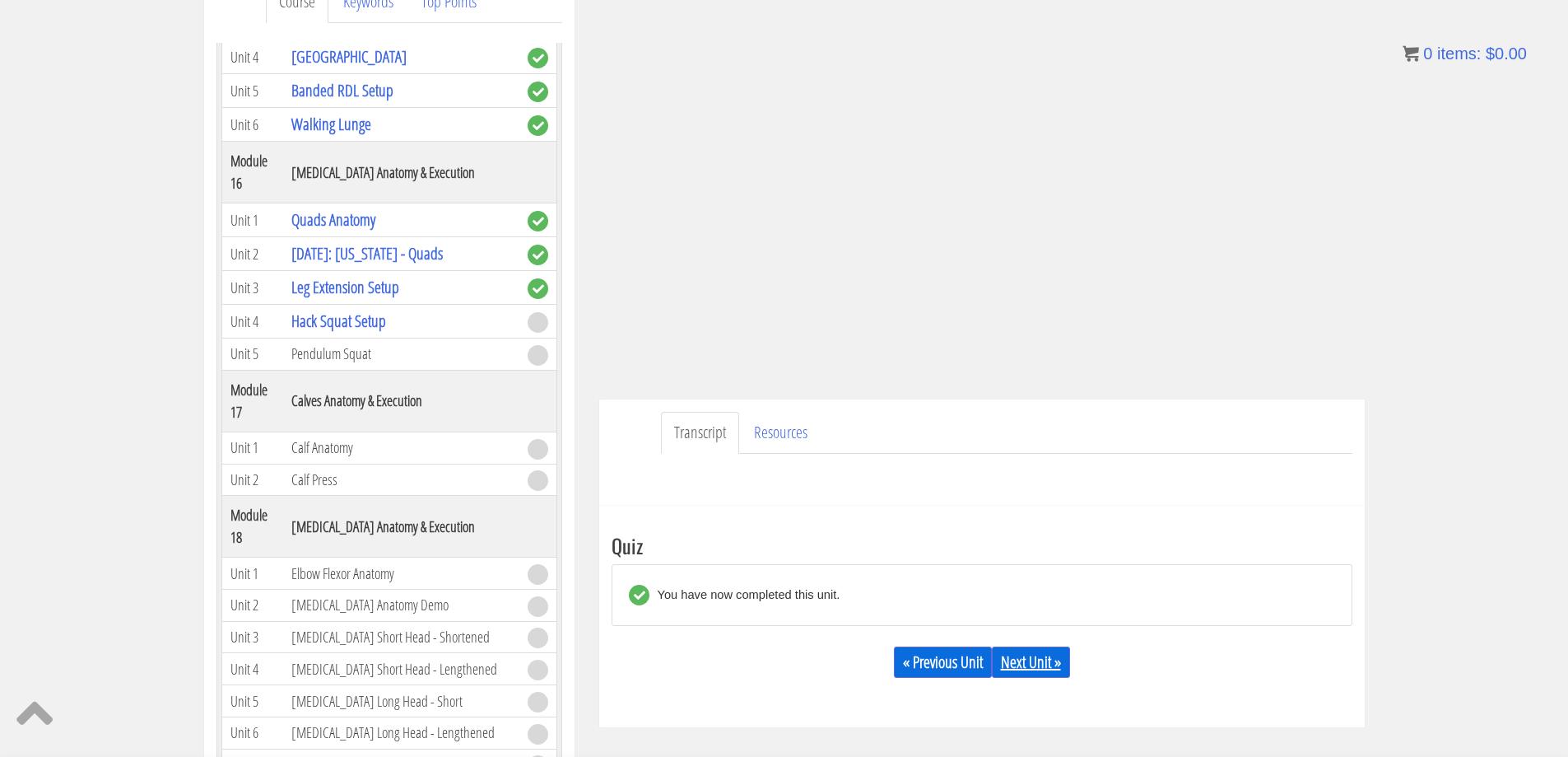
click at [1040, 661] on link "Next Unit »" at bounding box center [1031, 662] width 79 height 31
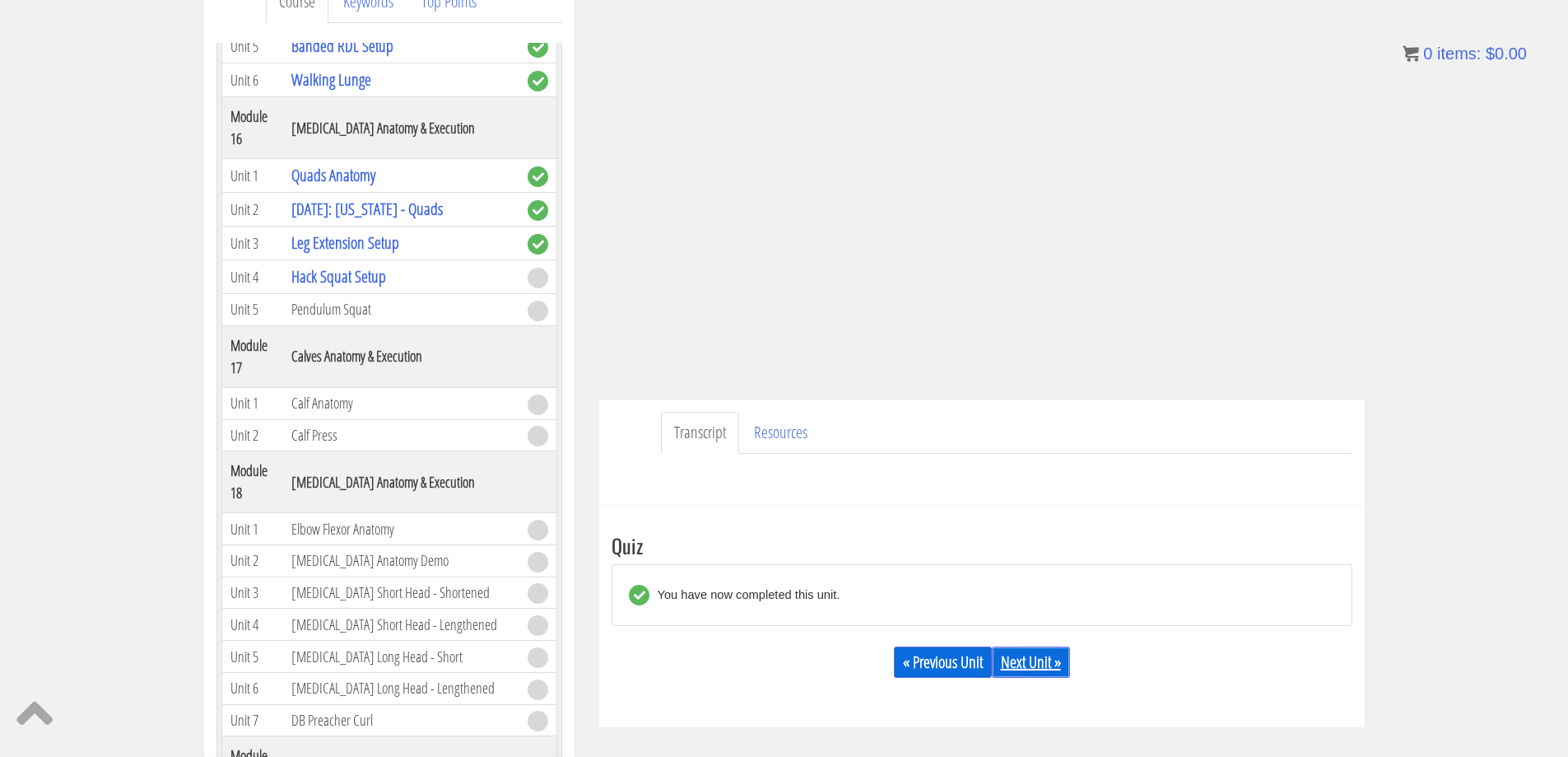
scroll to position [4858, 0]
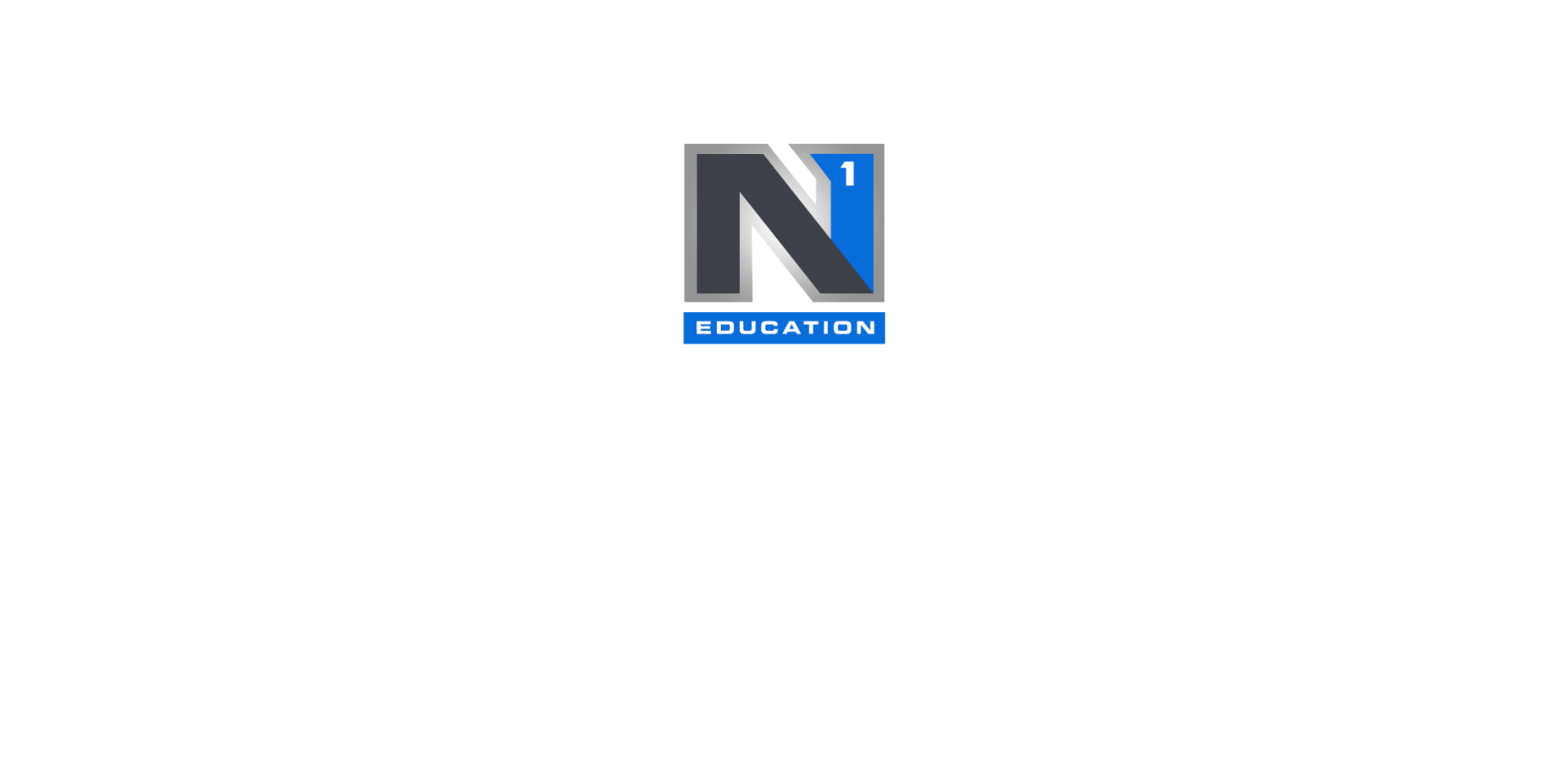
scroll to position [107, 0]
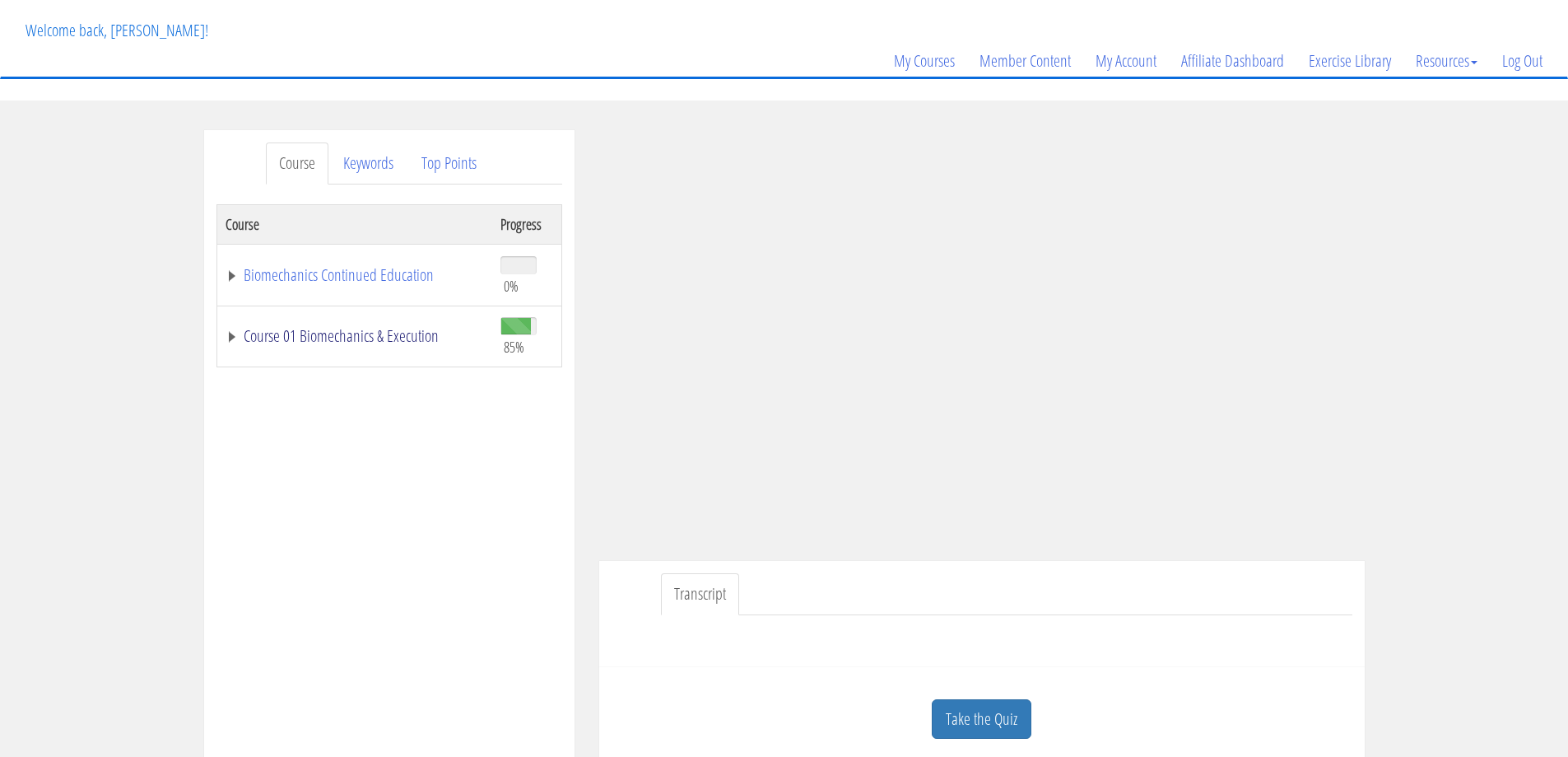
click at [391, 328] on link "Course 01 Biomechanics & Execution" at bounding box center [355, 336] width 258 height 17
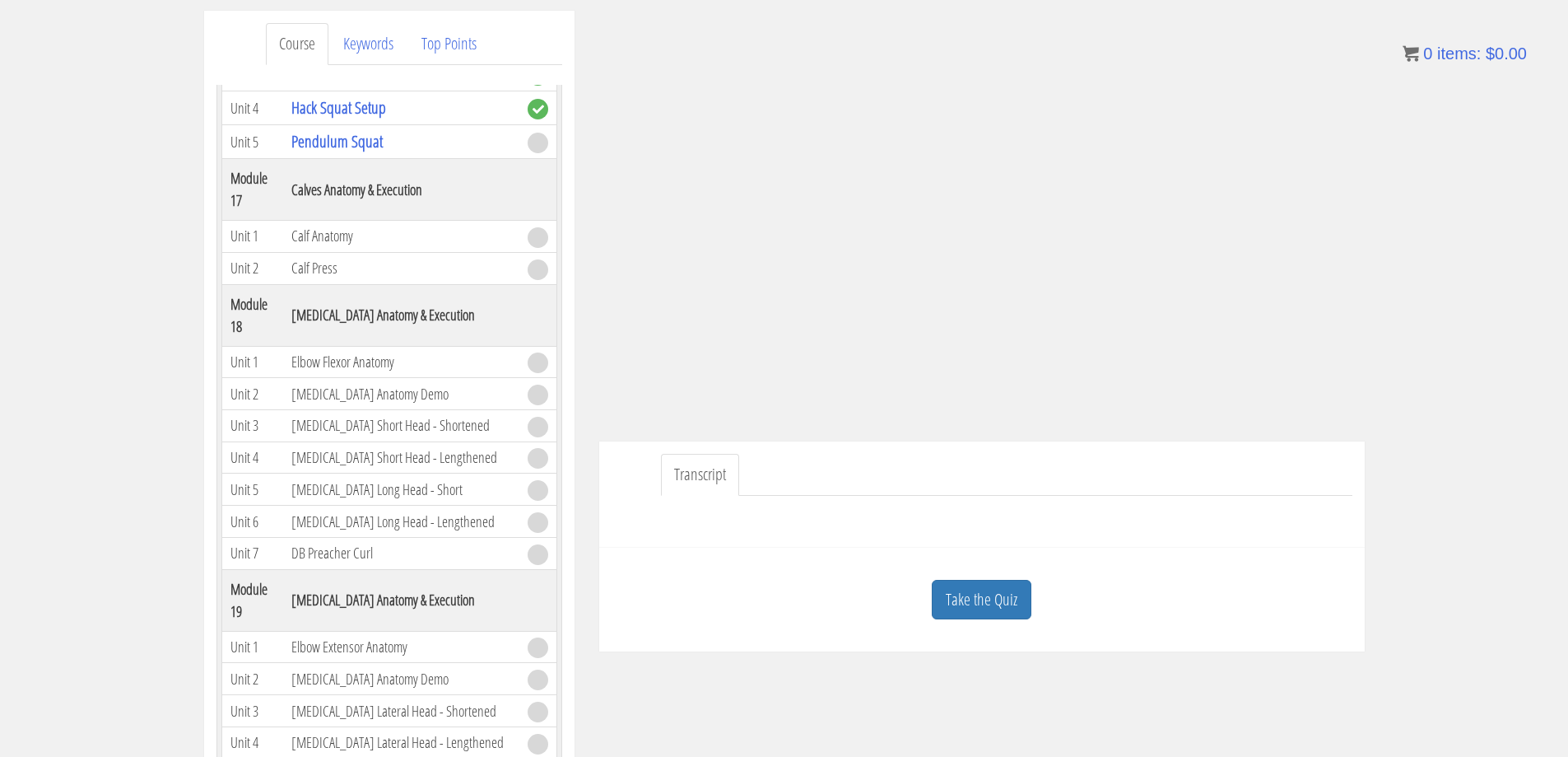
scroll to position [165, 0]
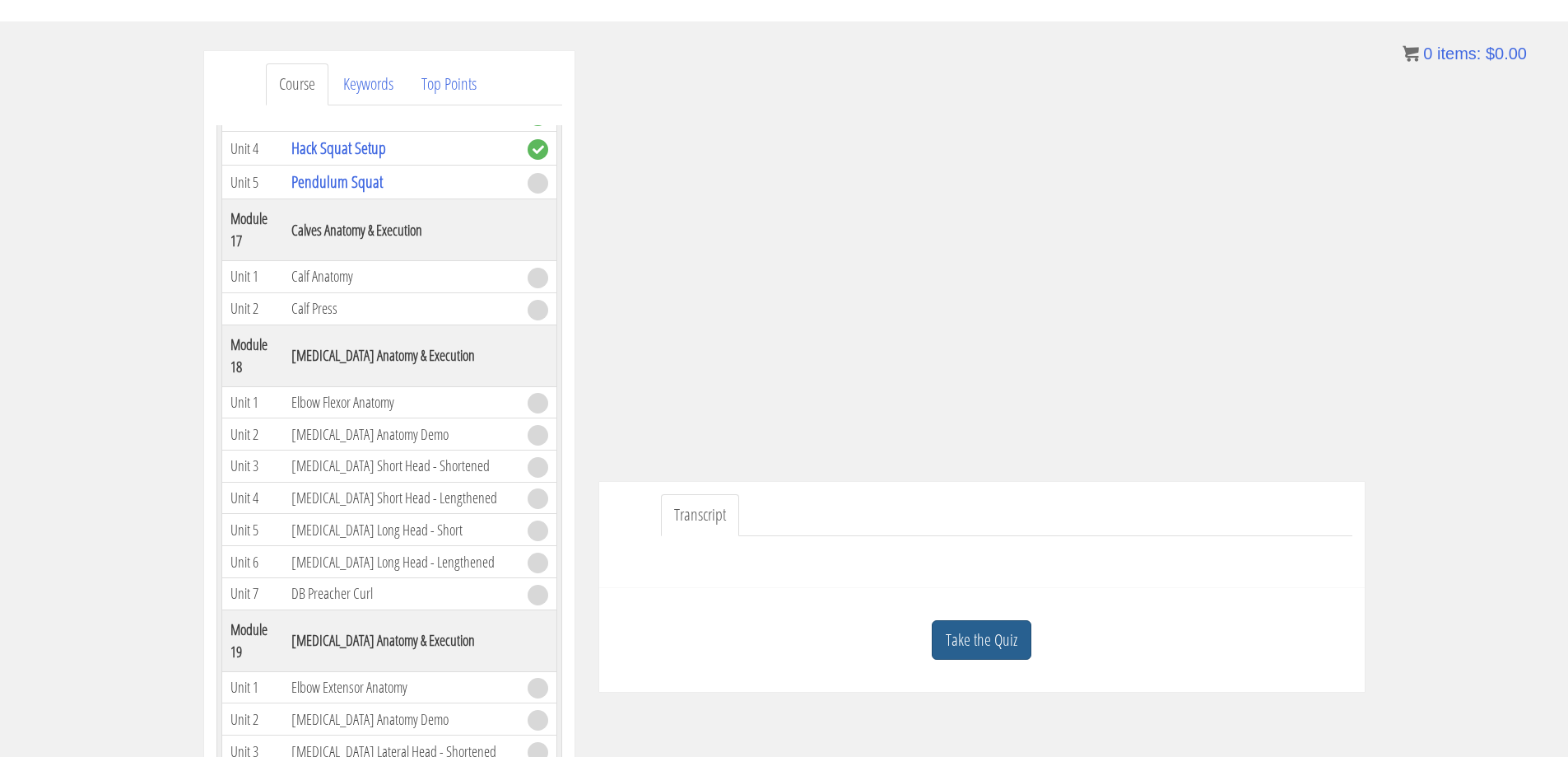
click at [961, 637] on link "Take the Quiz" at bounding box center [981, 640] width 100 height 40
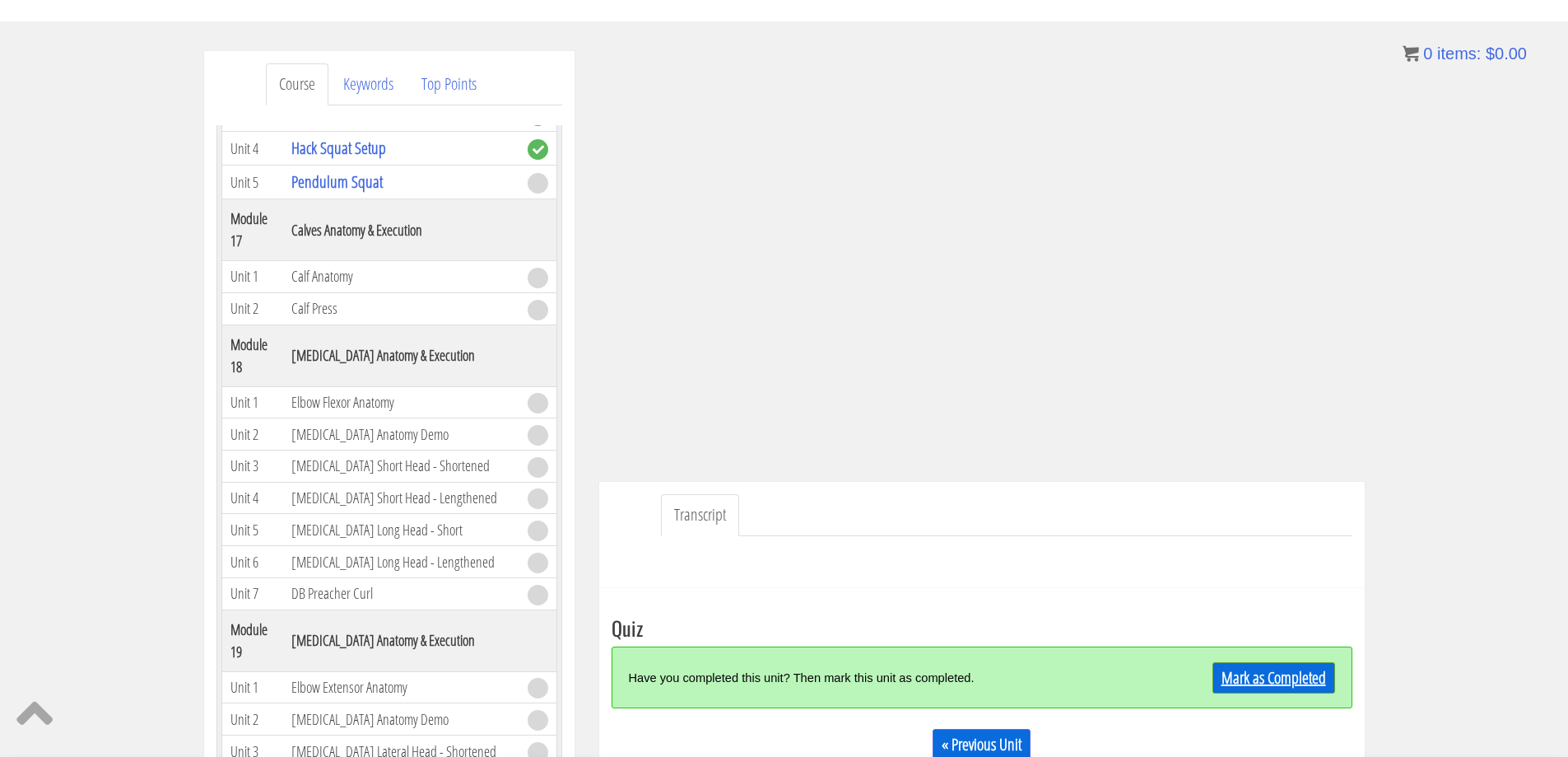
click at [1256, 679] on link "Mark as Completed" at bounding box center [1274, 678] width 123 height 31
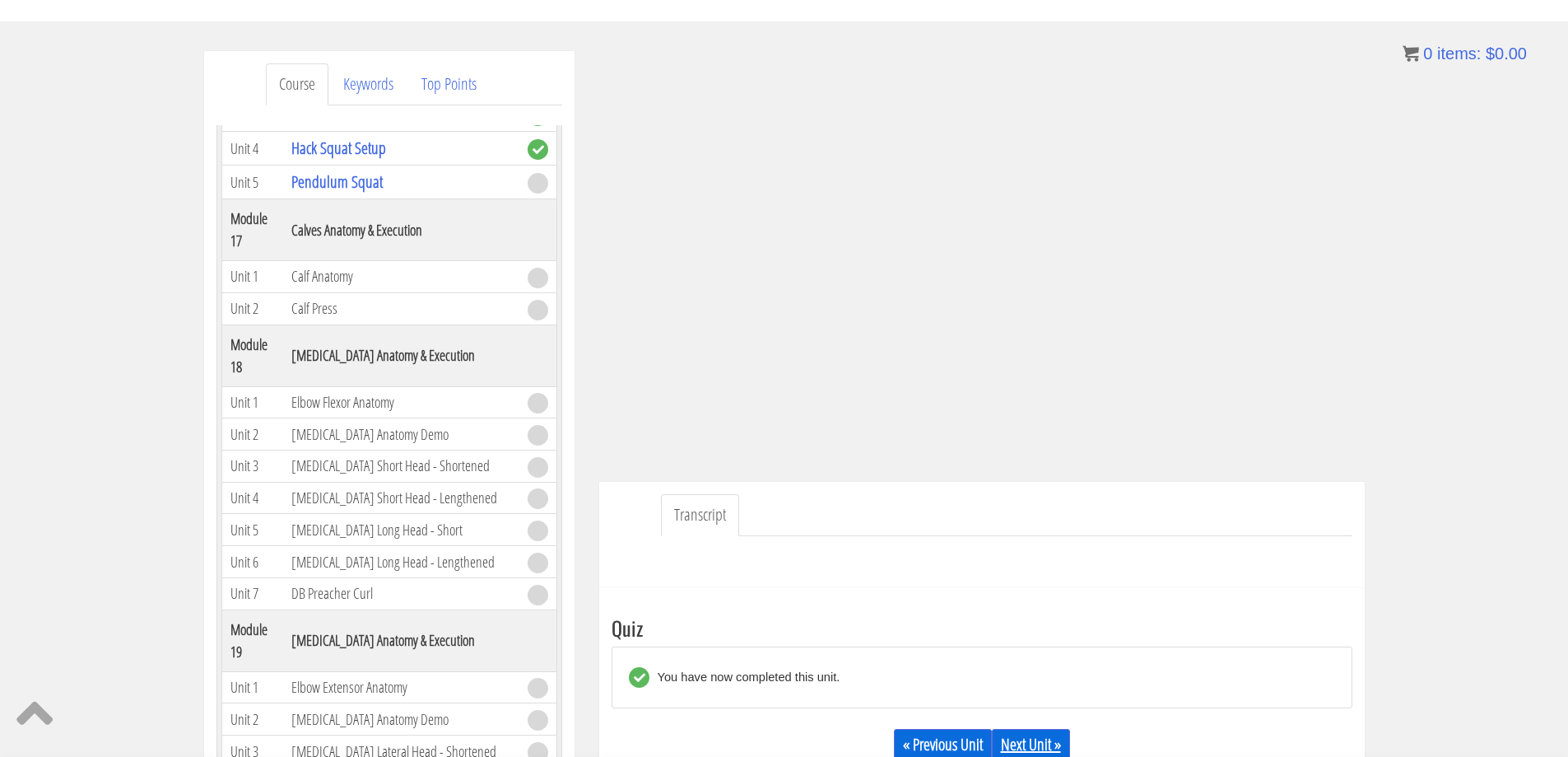
click at [1050, 747] on link "Next Unit »" at bounding box center [1031, 744] width 79 height 31
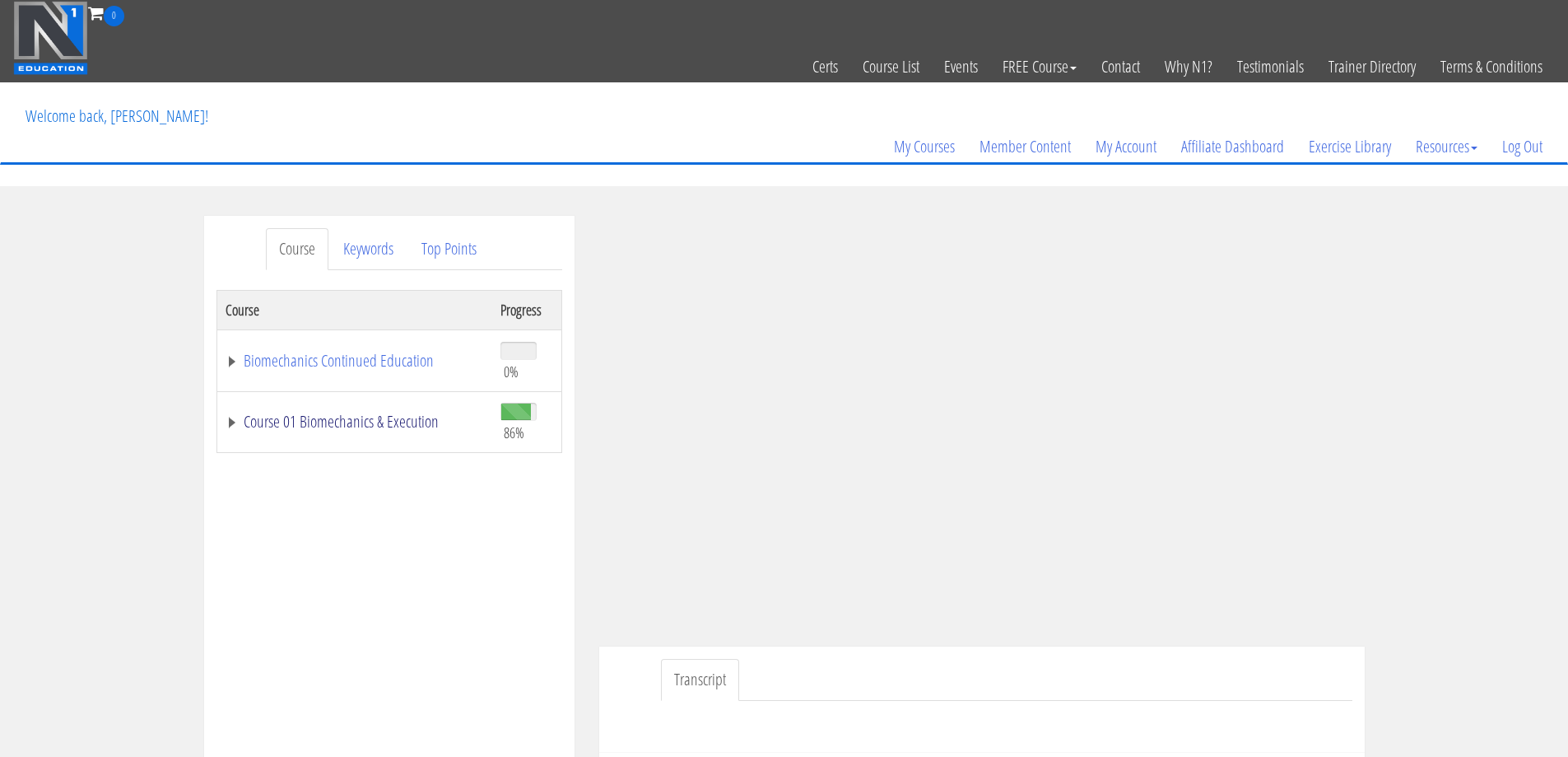
click at [387, 422] on link "Course 01 Biomechanics & Execution" at bounding box center [355, 422] width 258 height 17
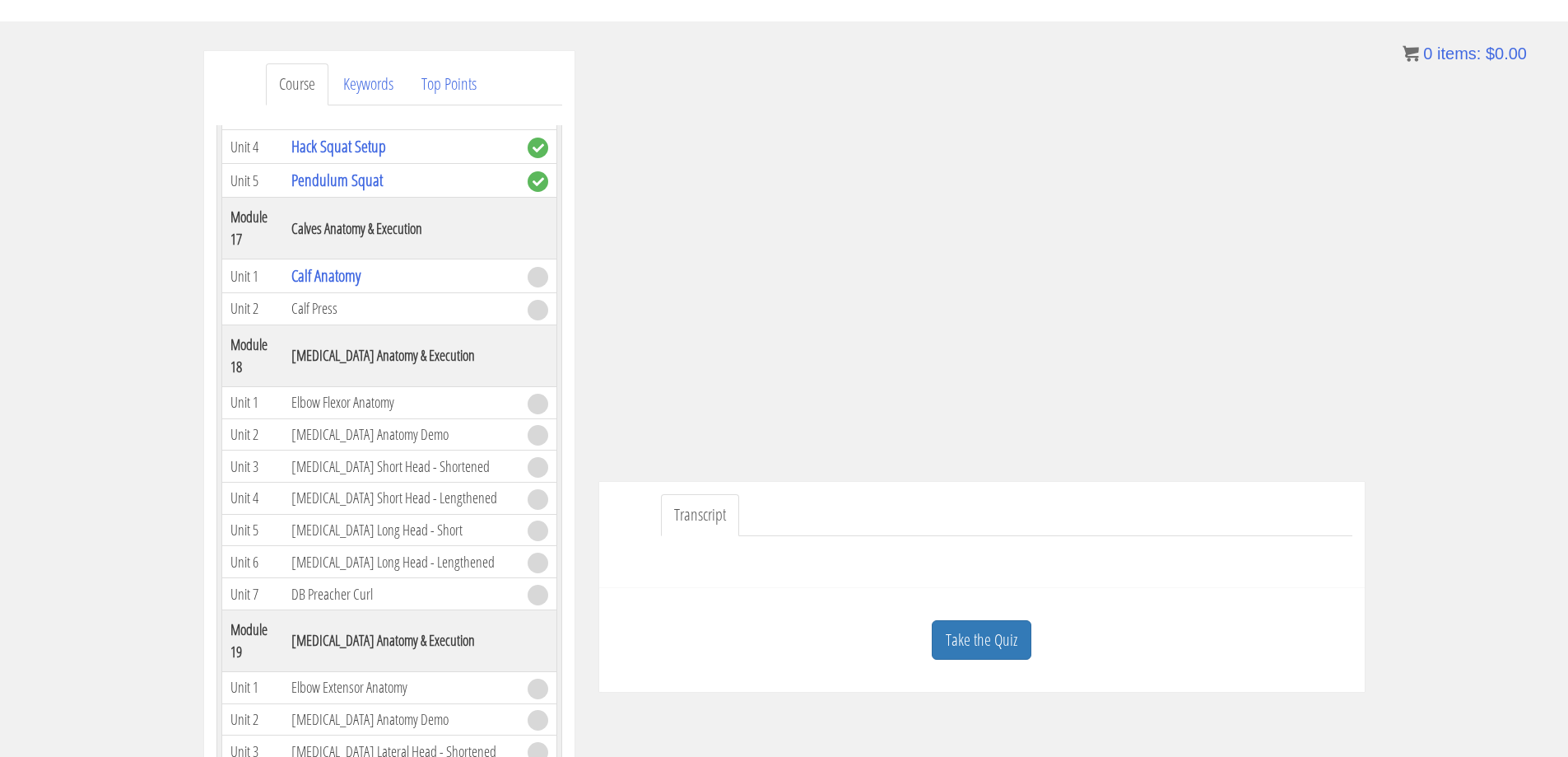
scroll to position [5268, 0]
